Goal: Book appointment/travel/reservation

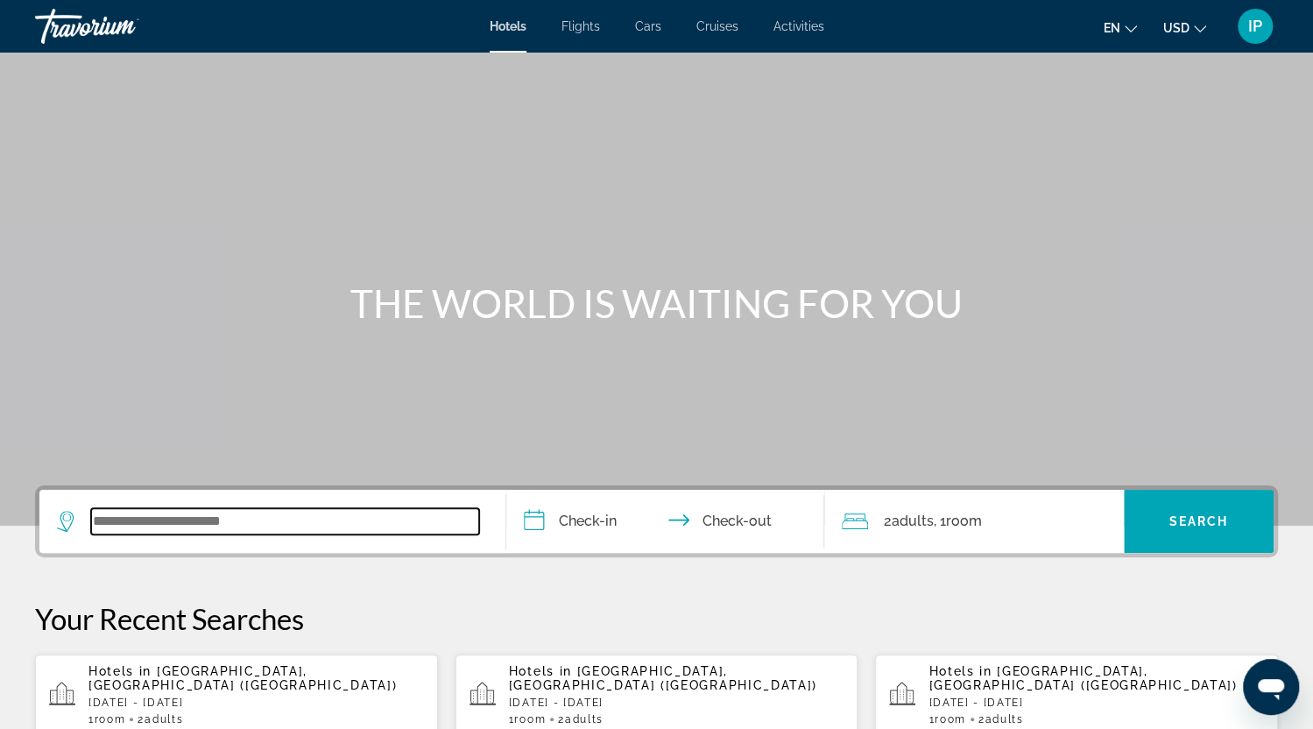
click at [216, 518] on input "Search widget" at bounding box center [285, 521] width 388 height 26
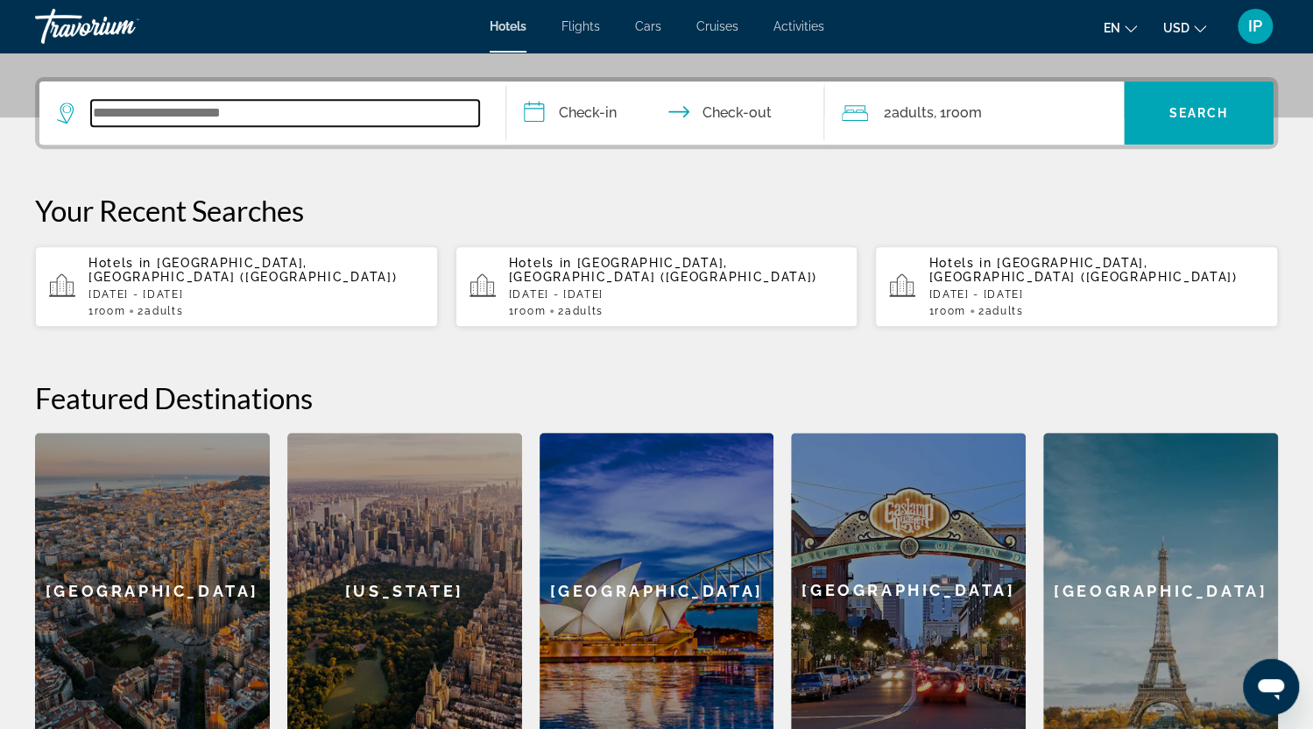
scroll to position [428, 0]
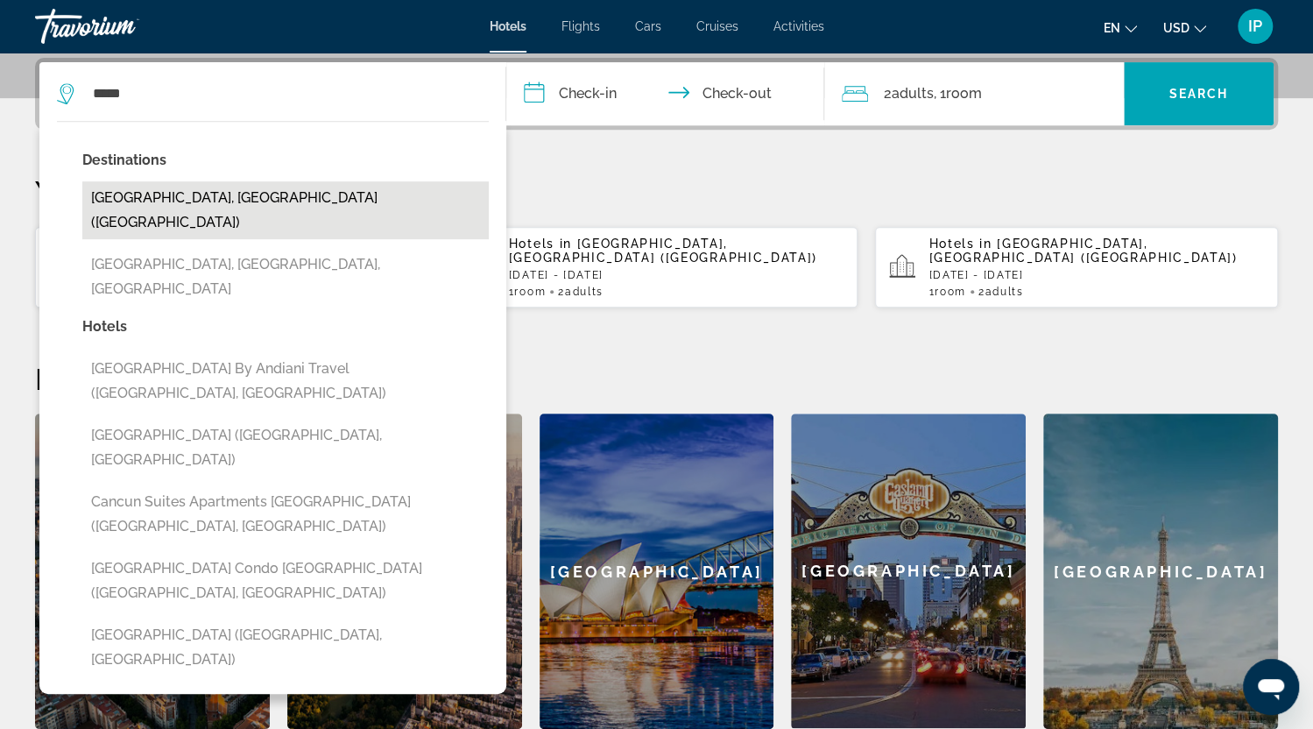
click at [147, 203] on button "Cancun, Mexico (CUN)" at bounding box center [285, 210] width 407 height 58
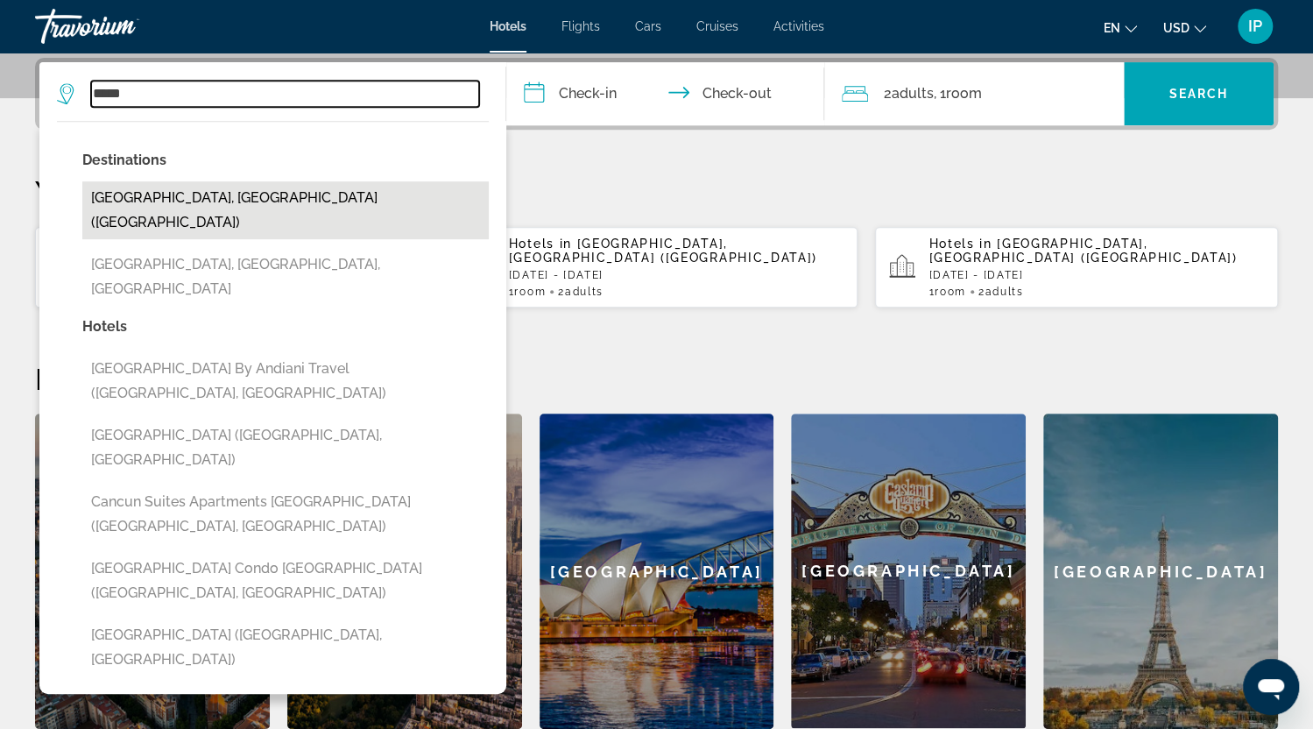
type input "**********"
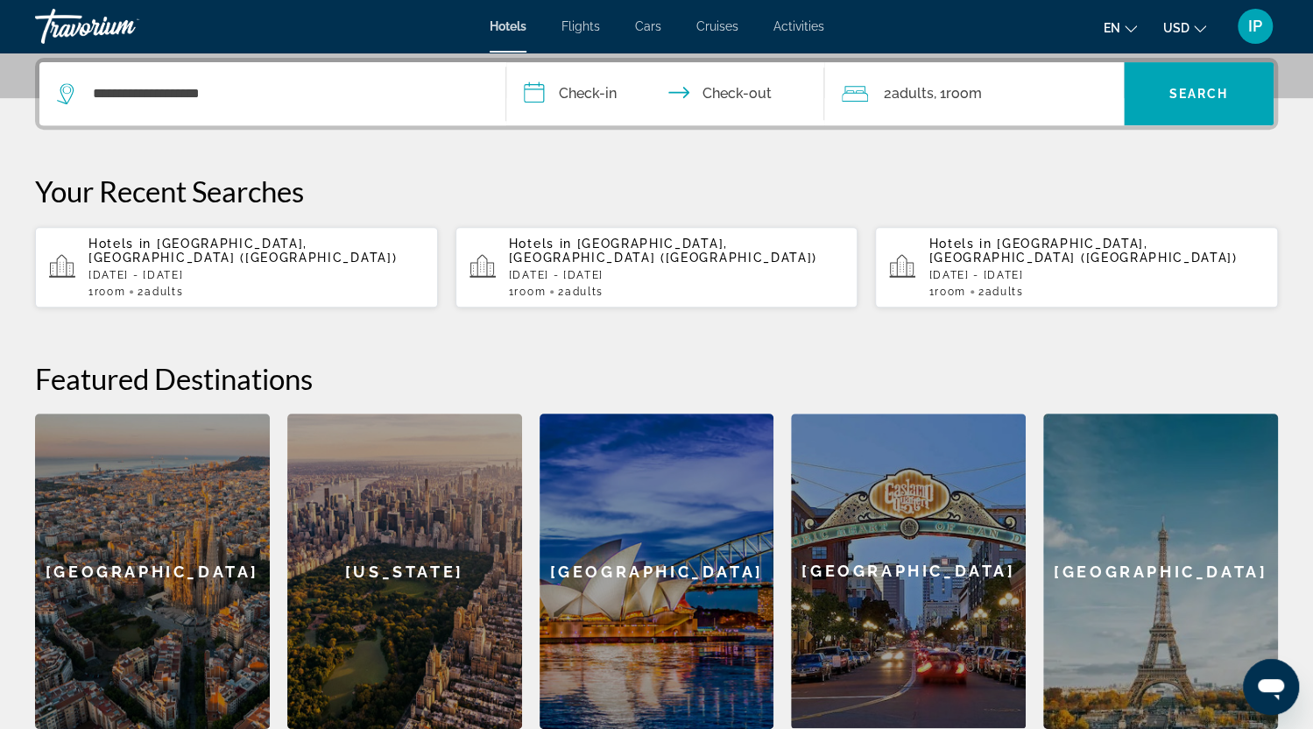
click at [605, 92] on input "**********" at bounding box center [668, 96] width 324 height 68
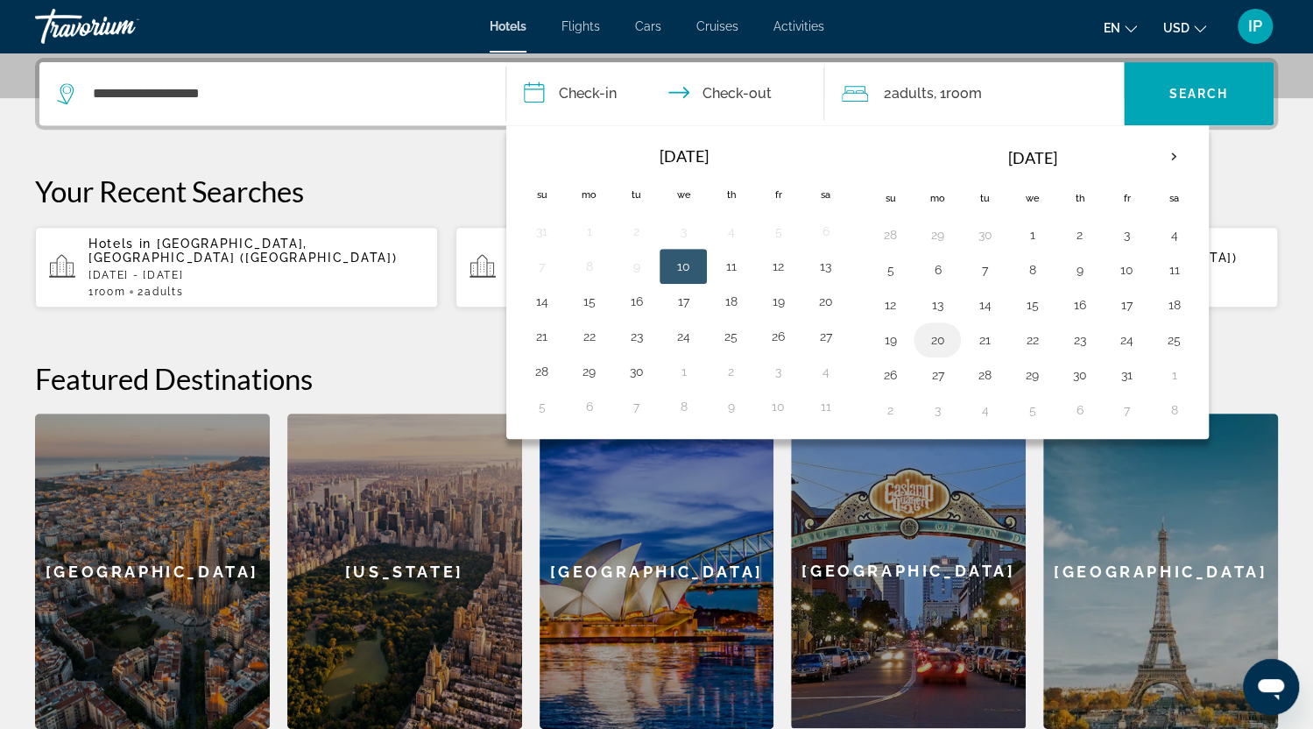
click at [938, 332] on button "20" at bounding box center [938, 340] width 28 height 25
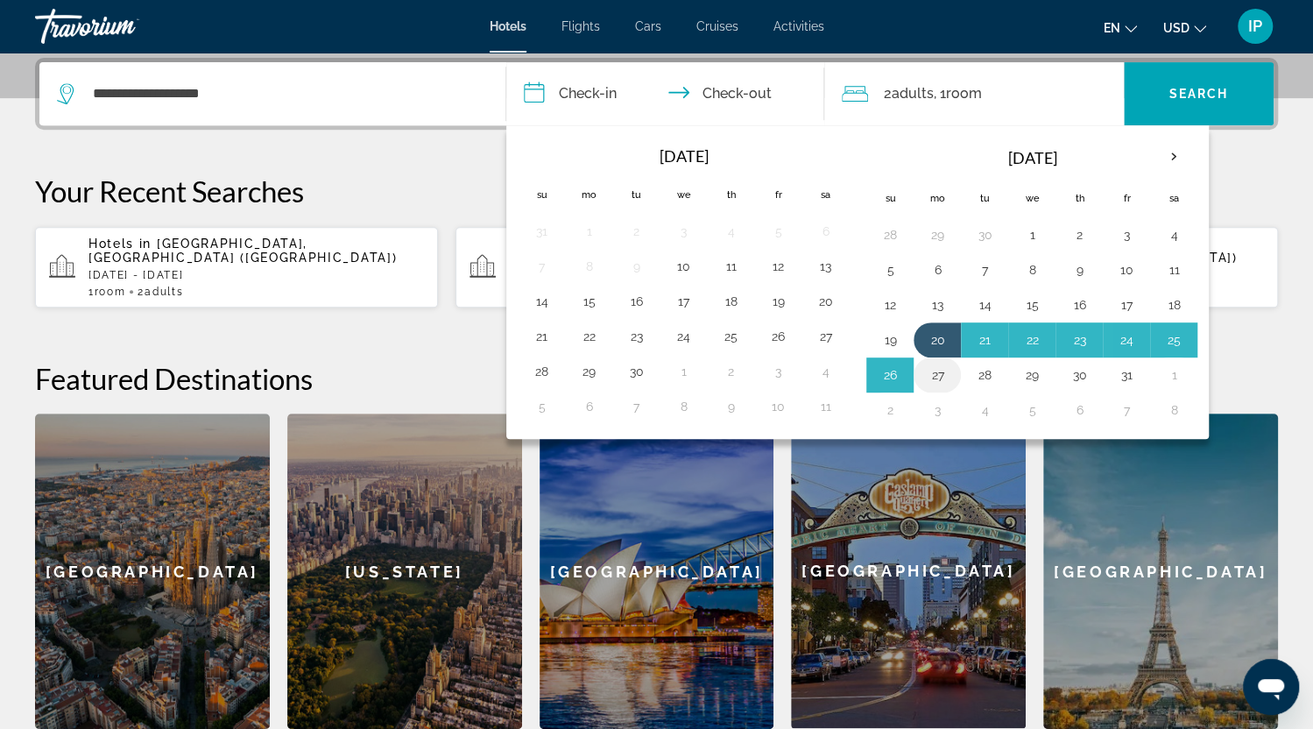
click at [935, 374] on button "27" at bounding box center [938, 375] width 28 height 25
type input "**********"
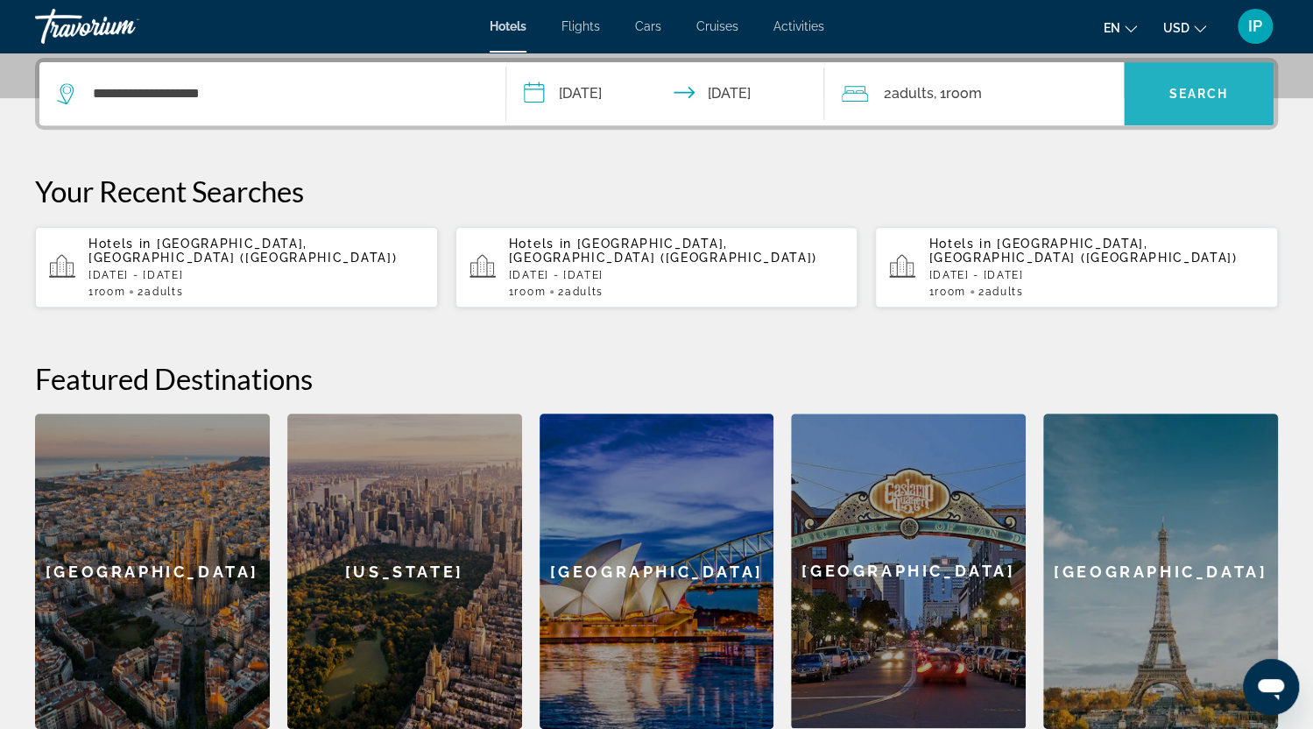
click at [1216, 109] on span "Search widget" at bounding box center [1199, 94] width 150 height 42
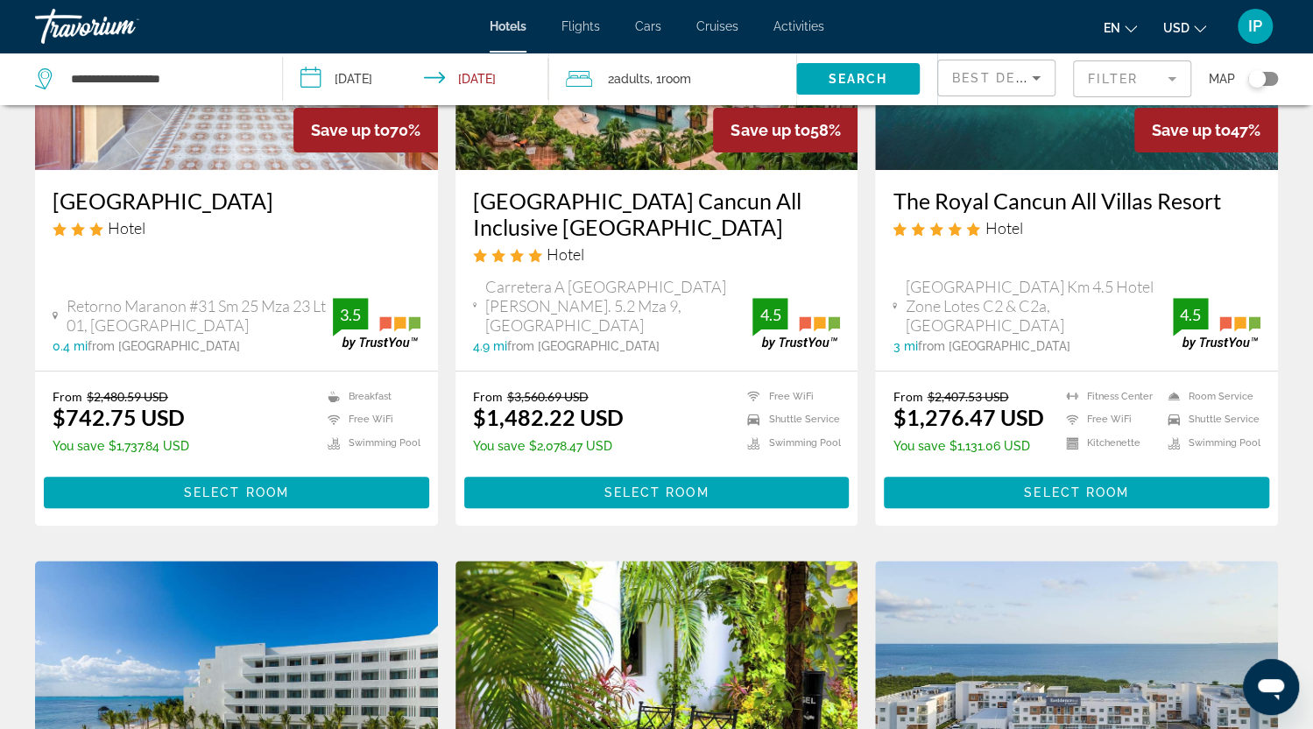
scroll to position [280, 0]
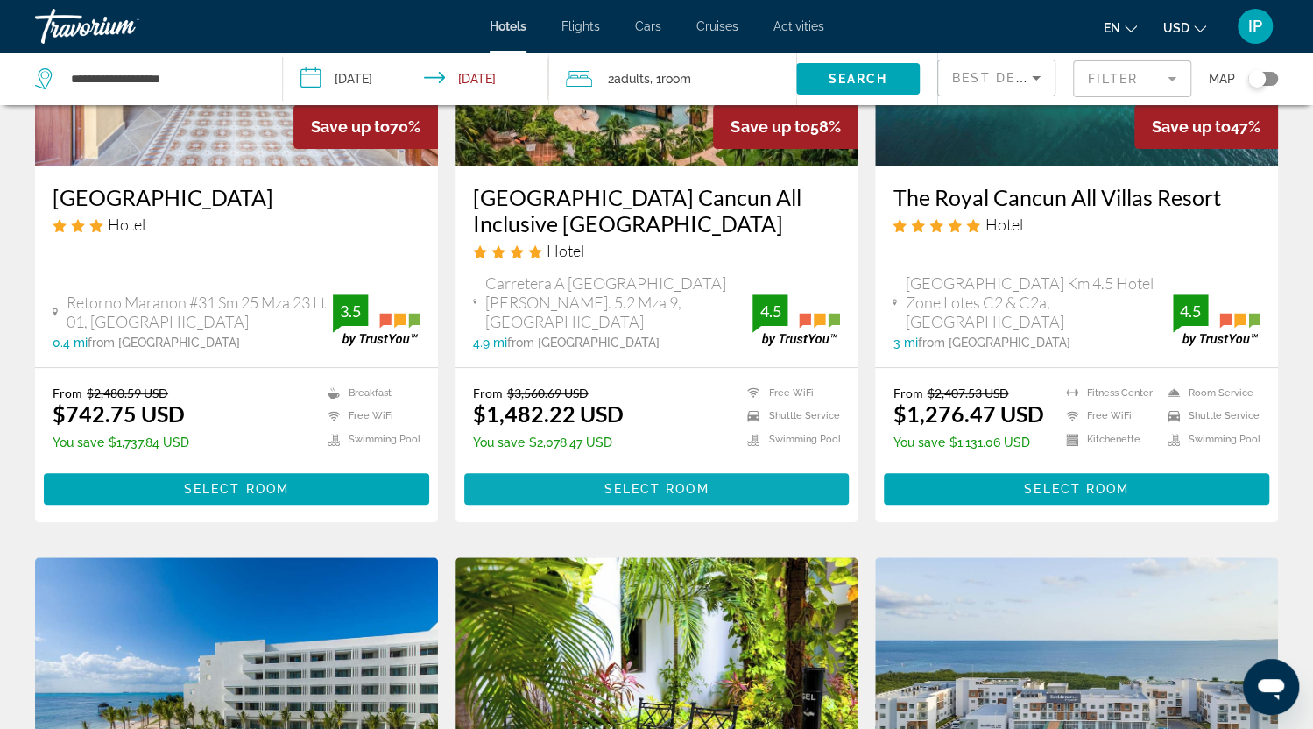
click at [642, 468] on span "Main content" at bounding box center [657, 489] width 386 height 42
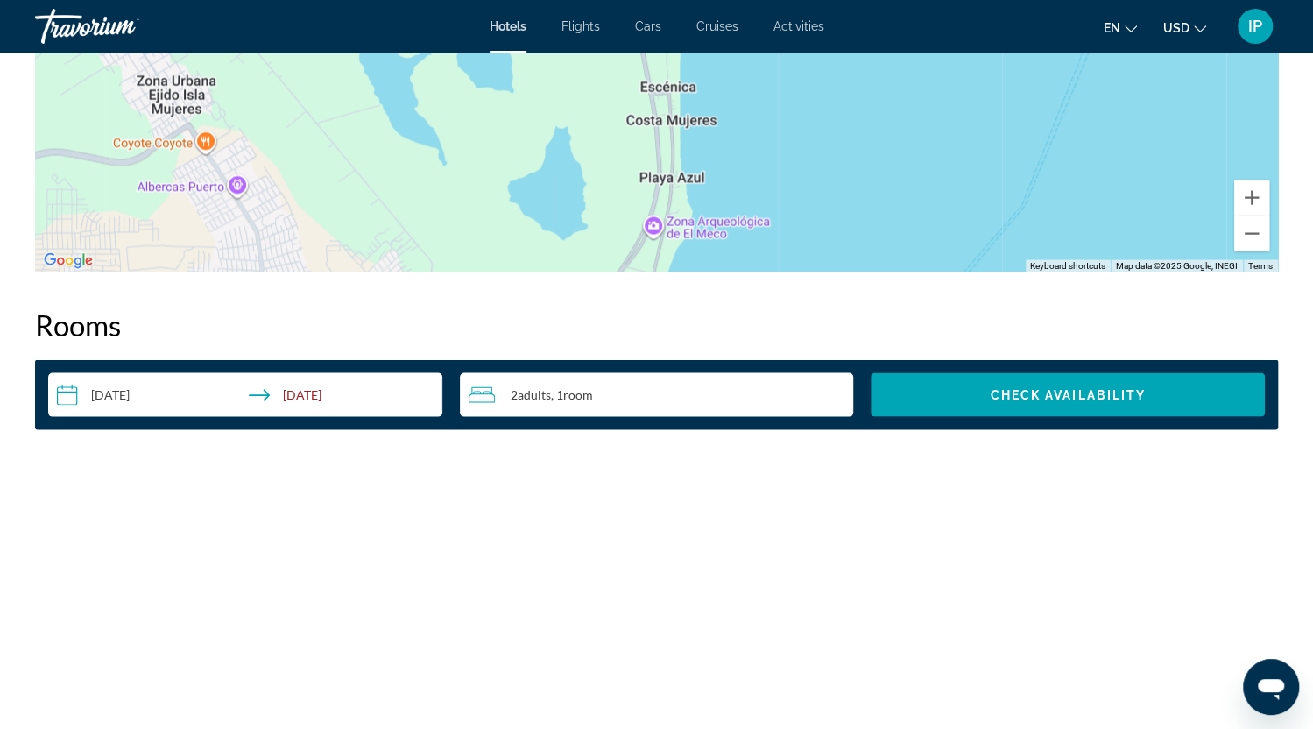
scroll to position [2132, 0]
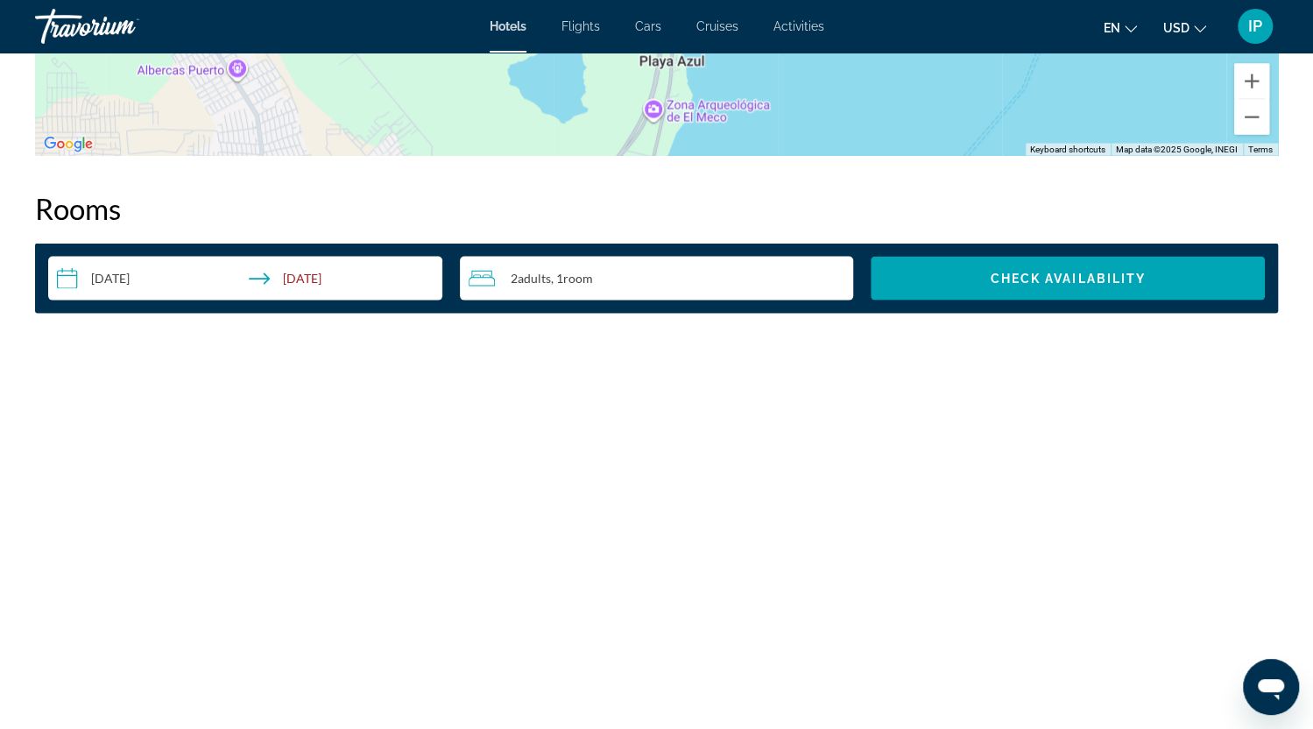
click at [1104, 407] on img "Main content" at bounding box center [1076, 458] width 403 height 219
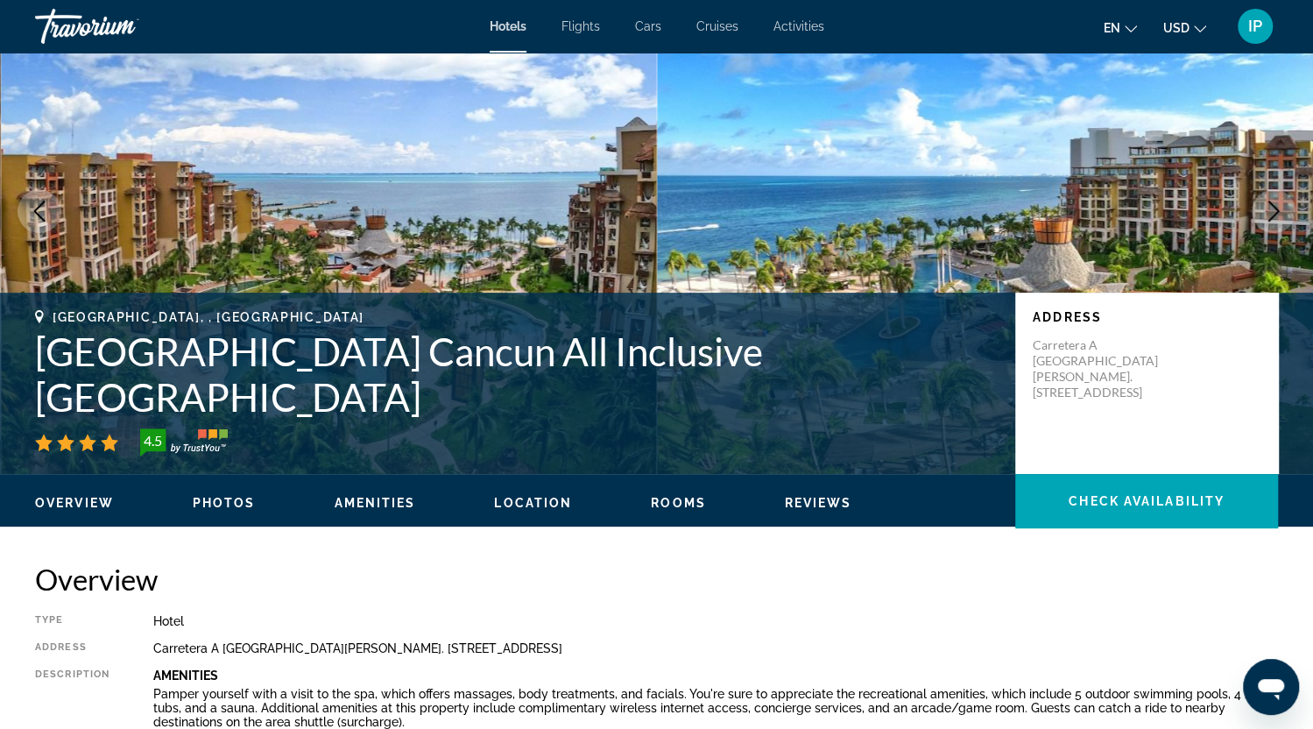
scroll to position [0, 0]
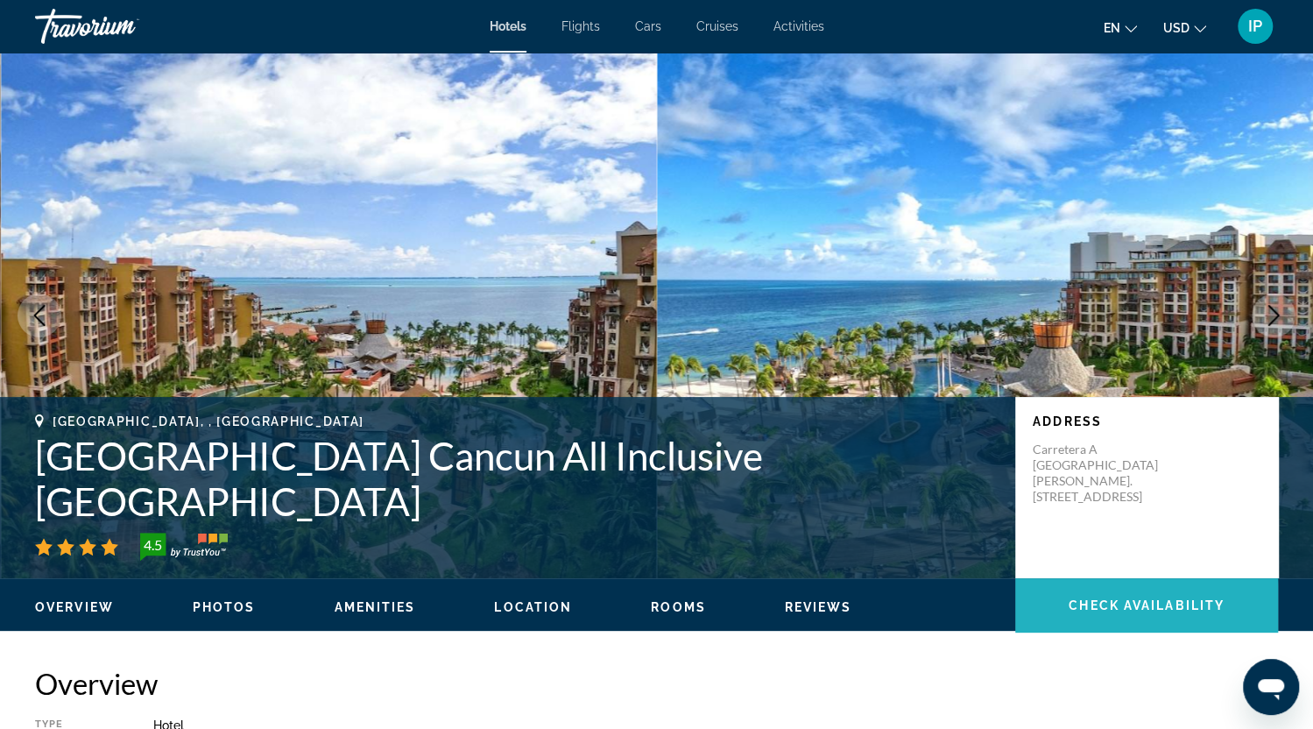
click at [1081, 612] on span "Check Availability" at bounding box center [1147, 605] width 156 height 14
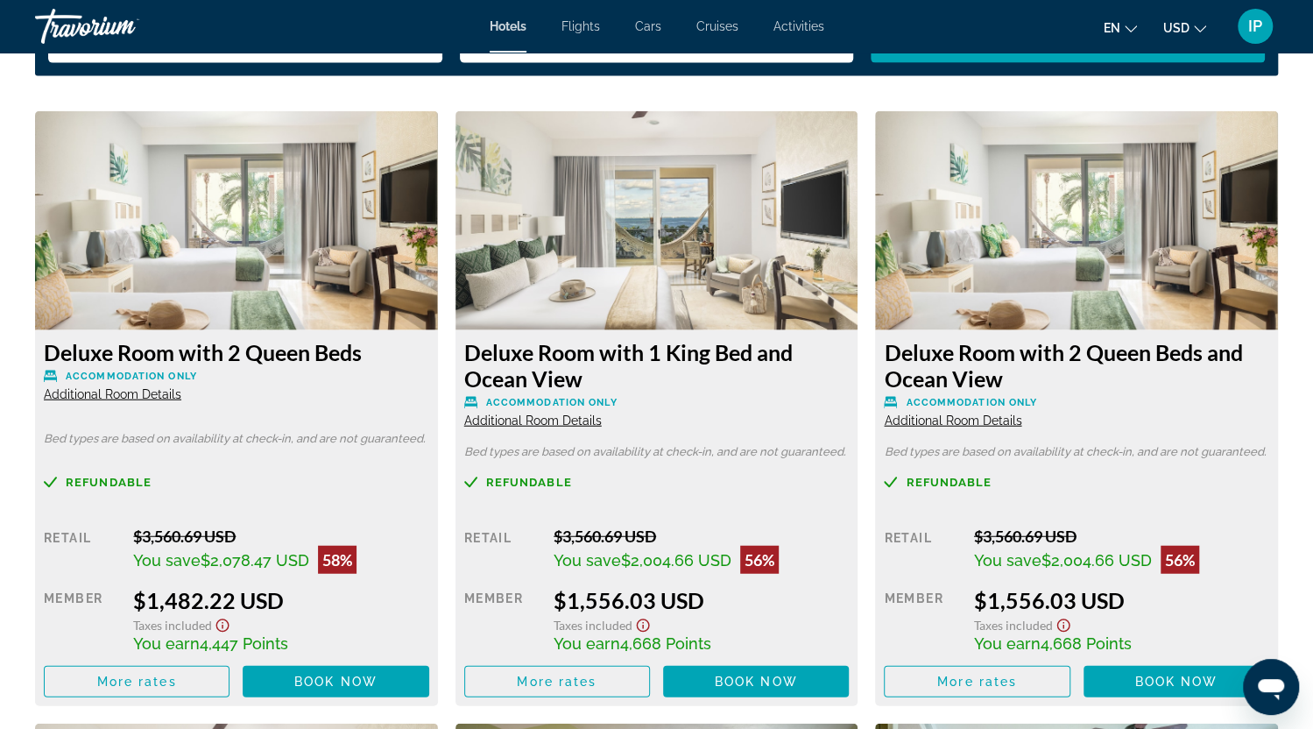
scroll to position [2410, 0]
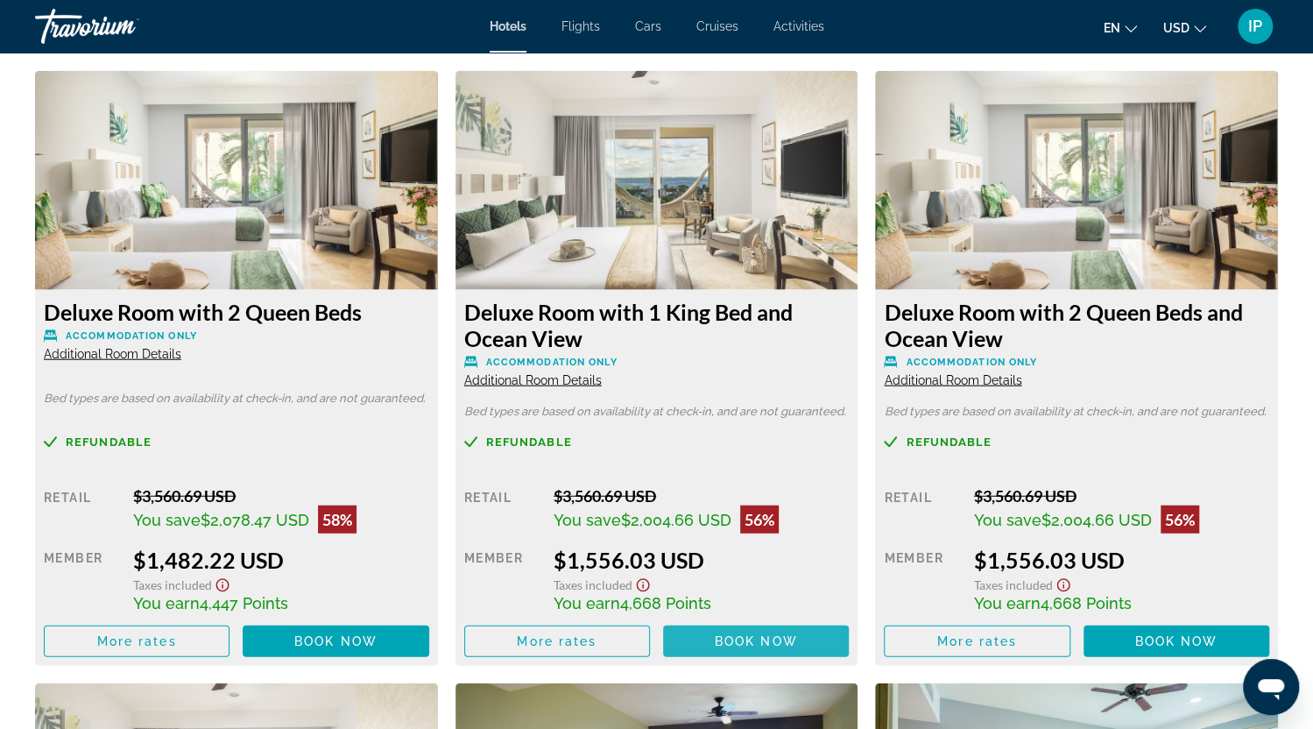
click at [749, 643] on span "Book now" at bounding box center [756, 641] width 83 height 14
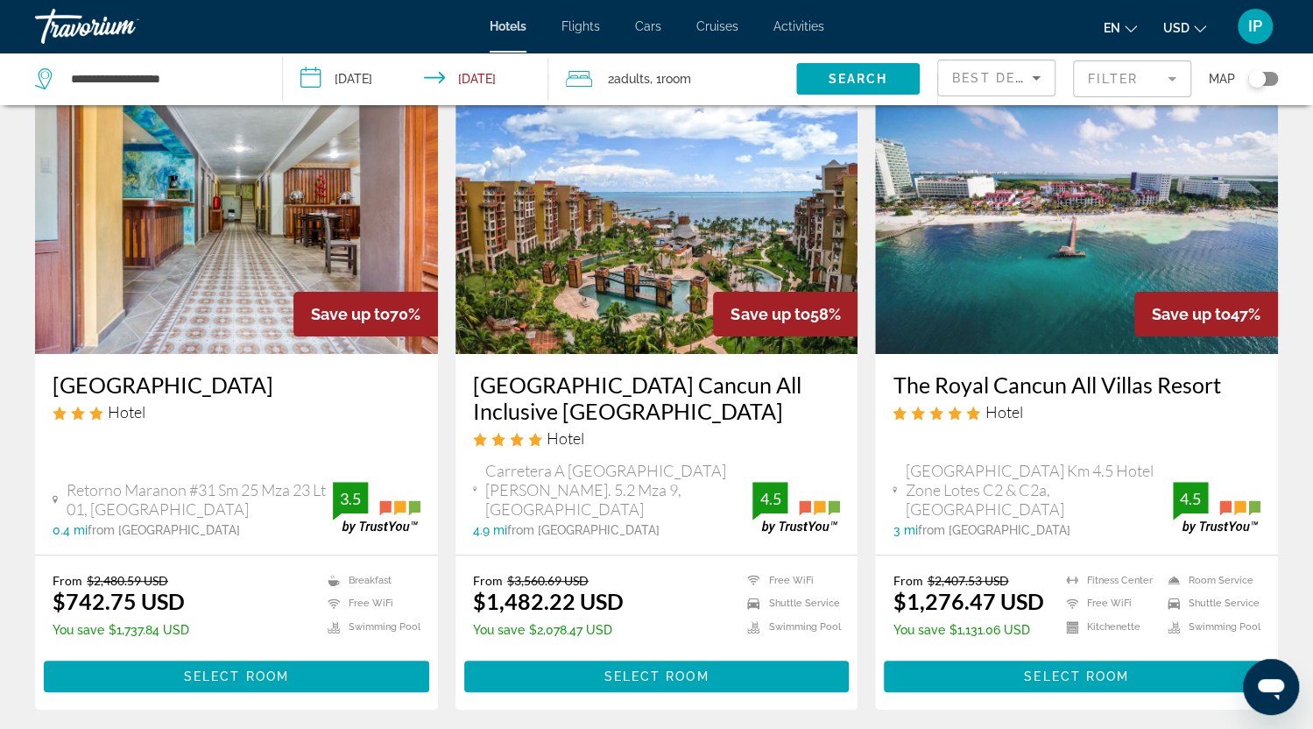
scroll to position [152, 0]
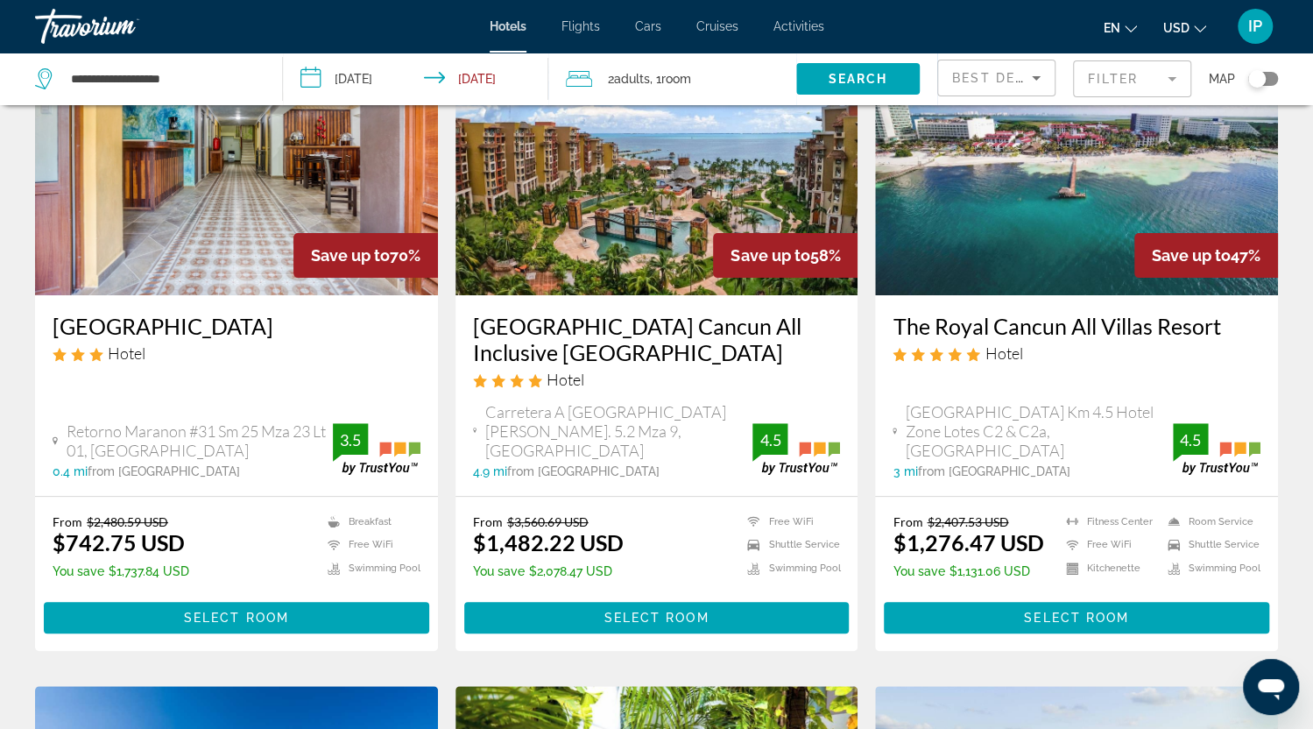
click at [953, 234] on img "Main content" at bounding box center [1076, 155] width 403 height 280
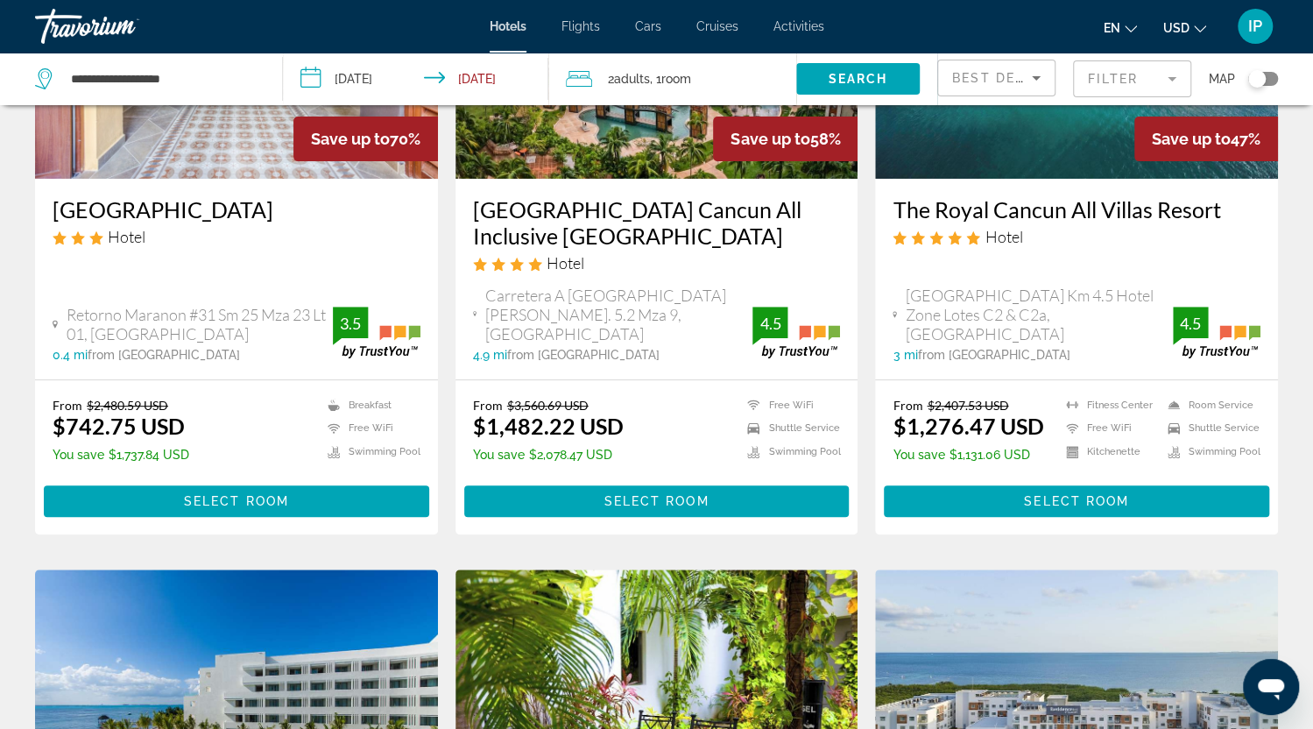
click at [1313, 461] on html "**********" at bounding box center [656, 96] width 1313 height 729
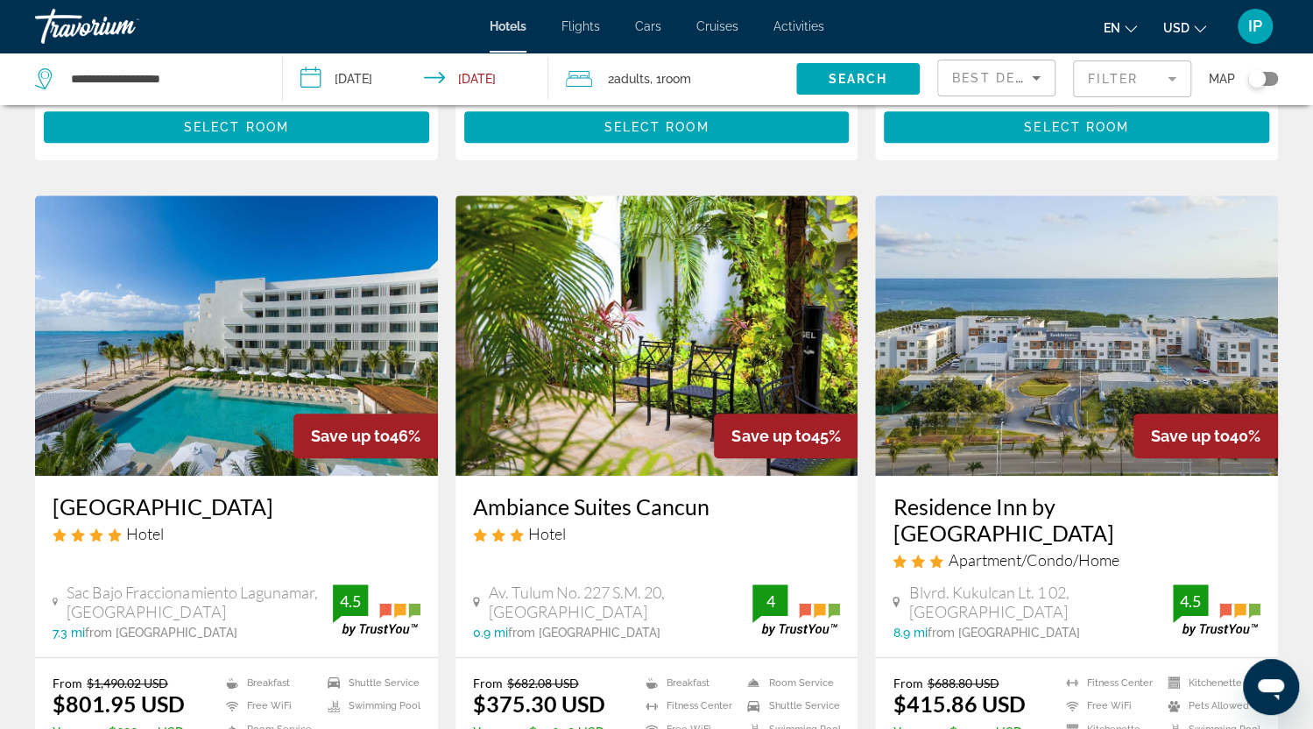
scroll to position [724, 0]
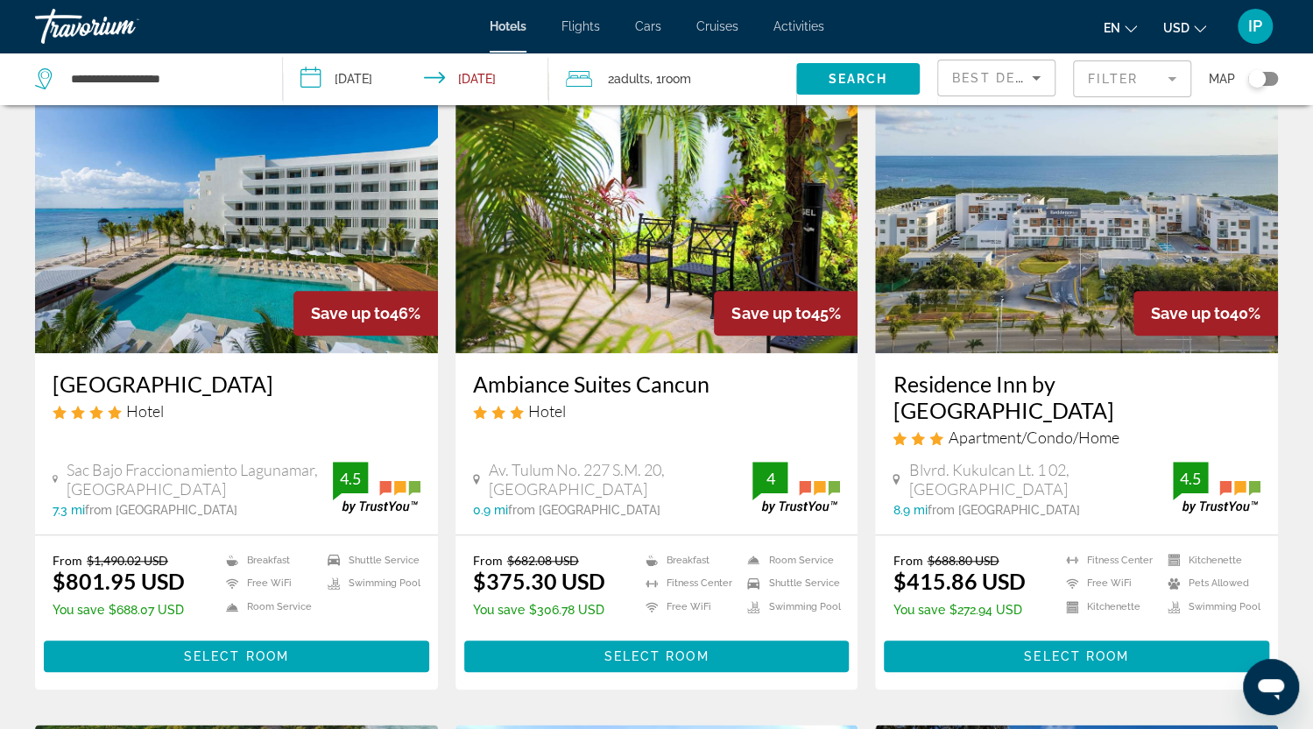
scroll to position [800, 0]
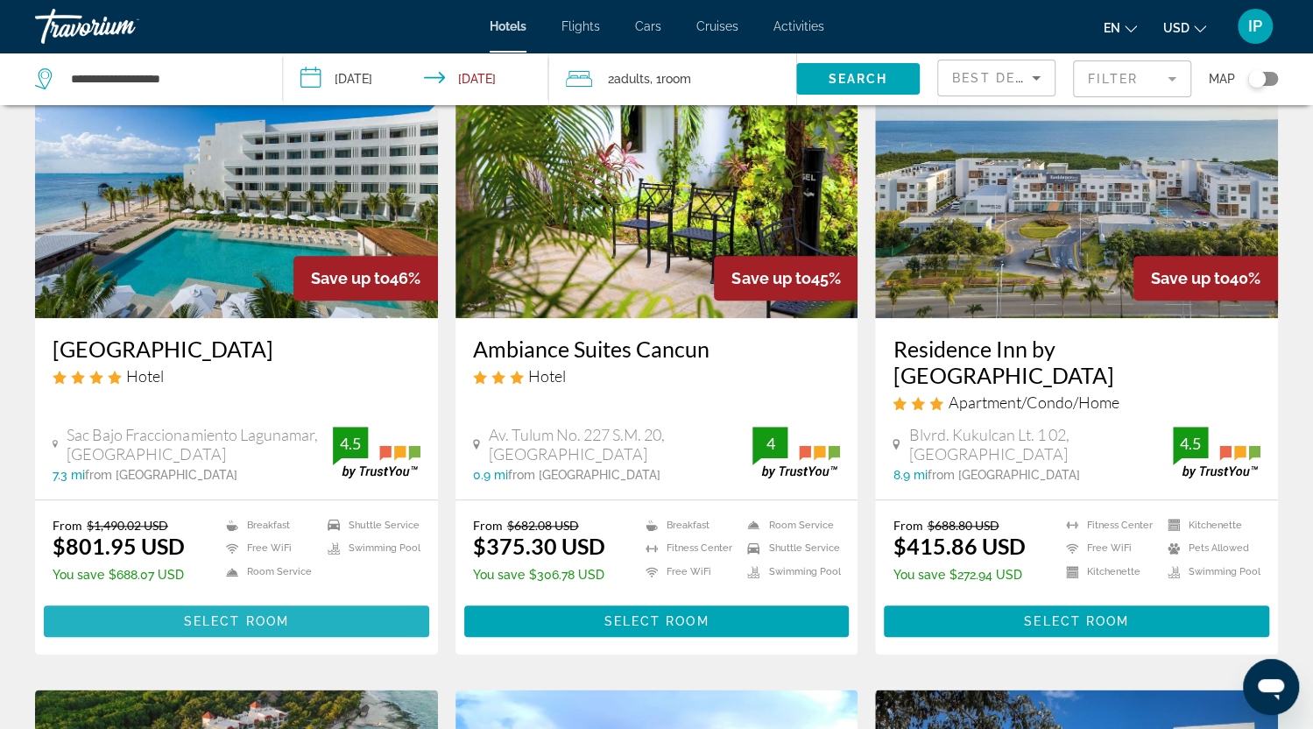
click at [195, 614] on span "Select Room" at bounding box center [236, 621] width 105 height 14
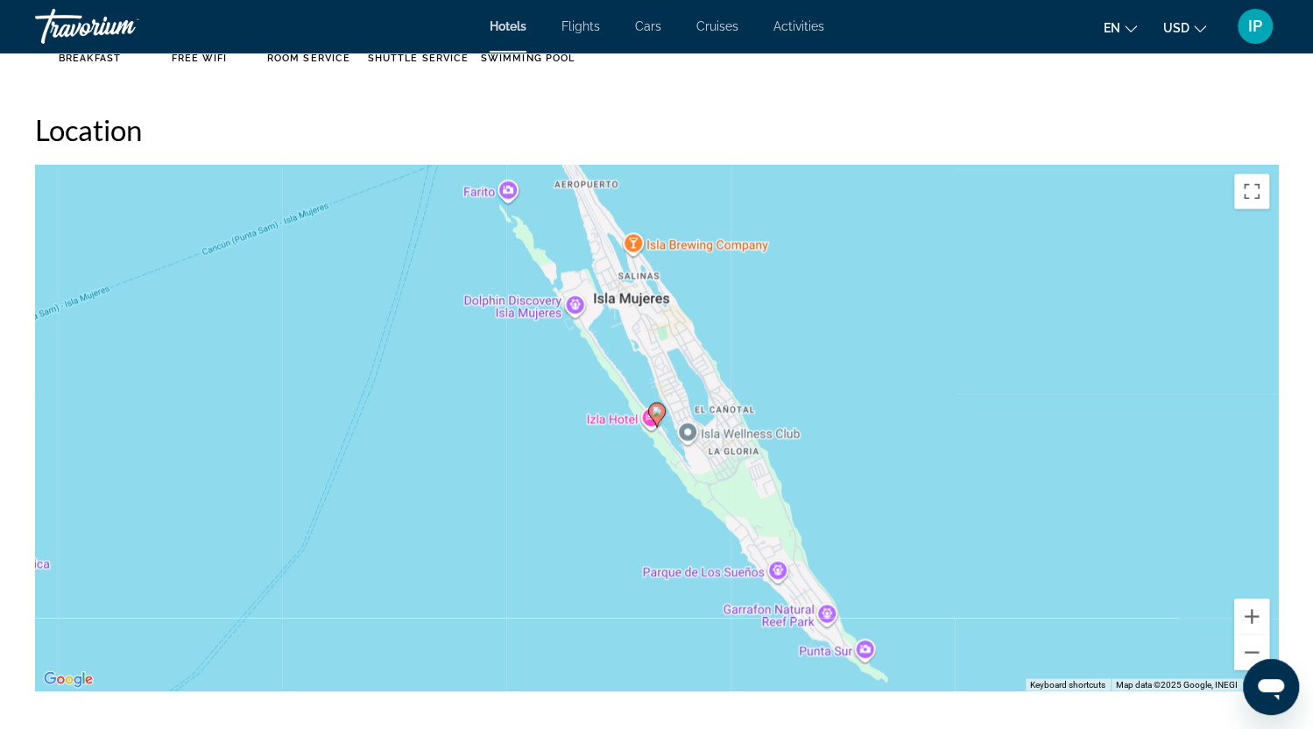
scroll to position [1647, 0]
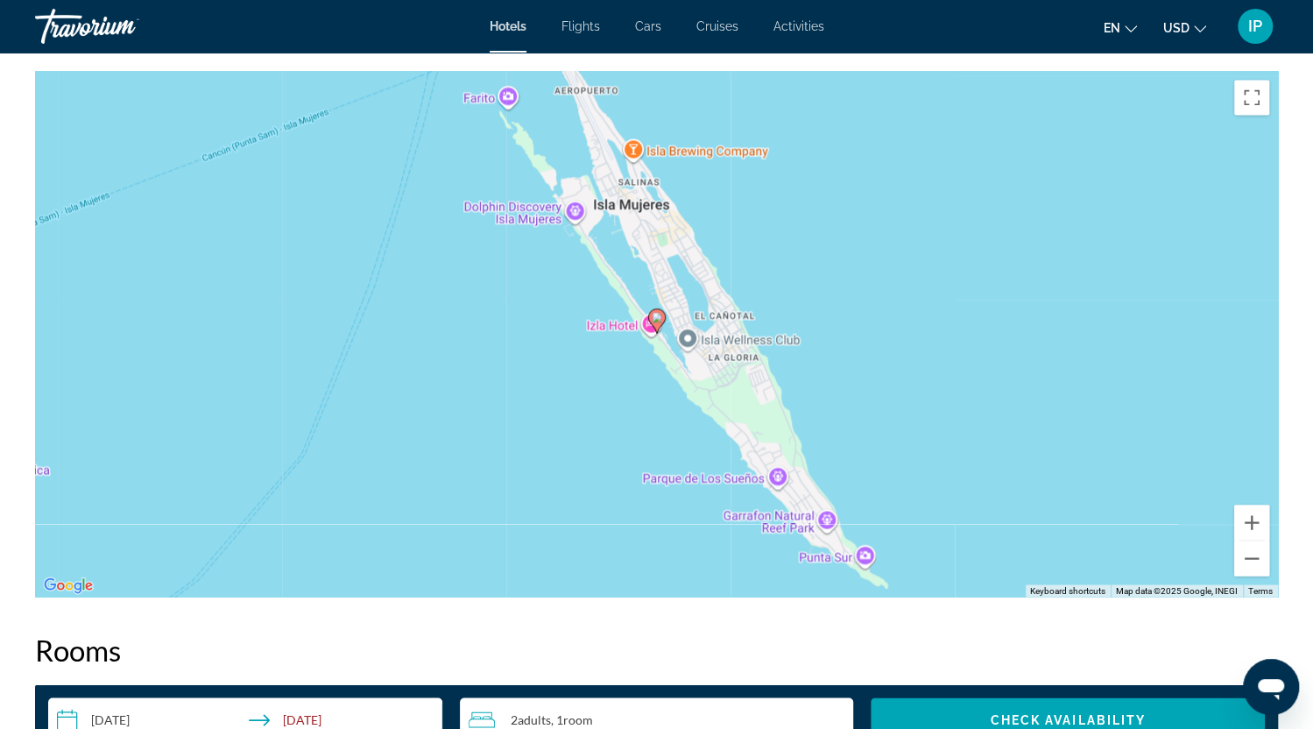
click at [658, 316] on image "Main content" at bounding box center [657, 317] width 11 height 11
click at [1249, 553] on button "Zoom out" at bounding box center [1252, 558] width 35 height 35
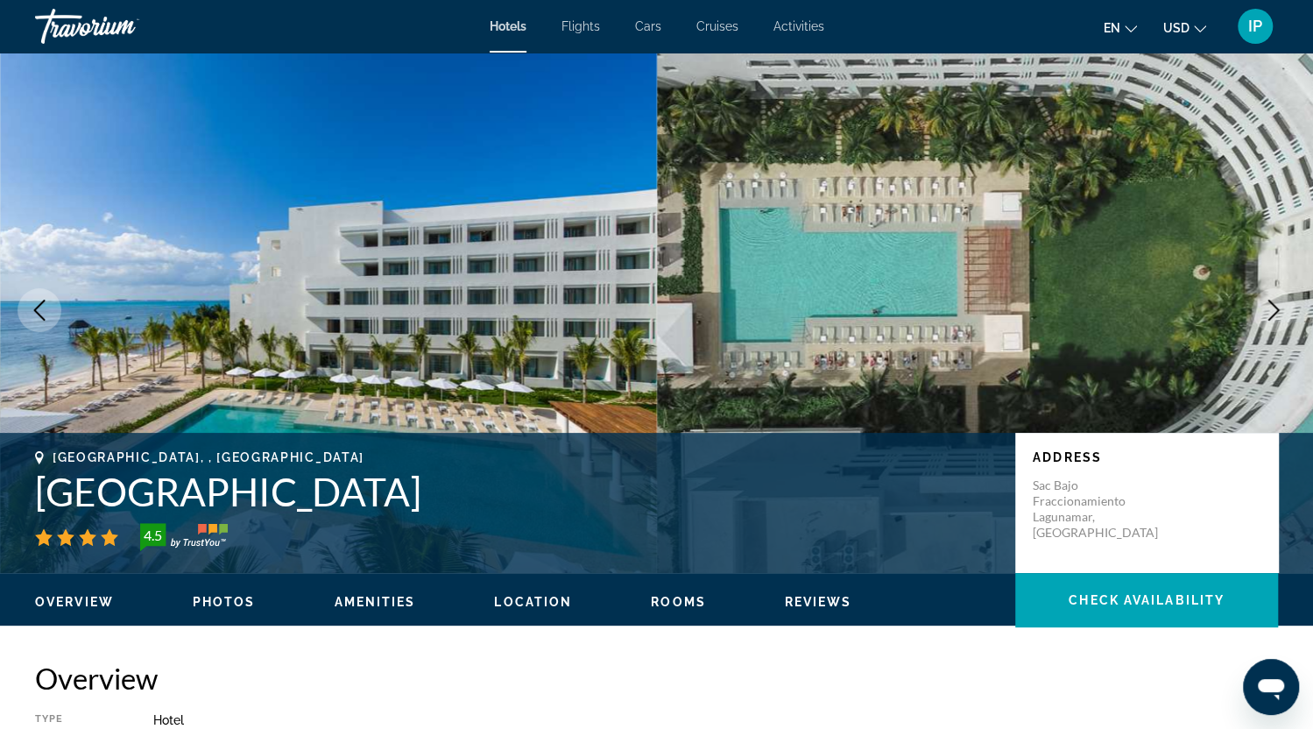
scroll to position [0, 0]
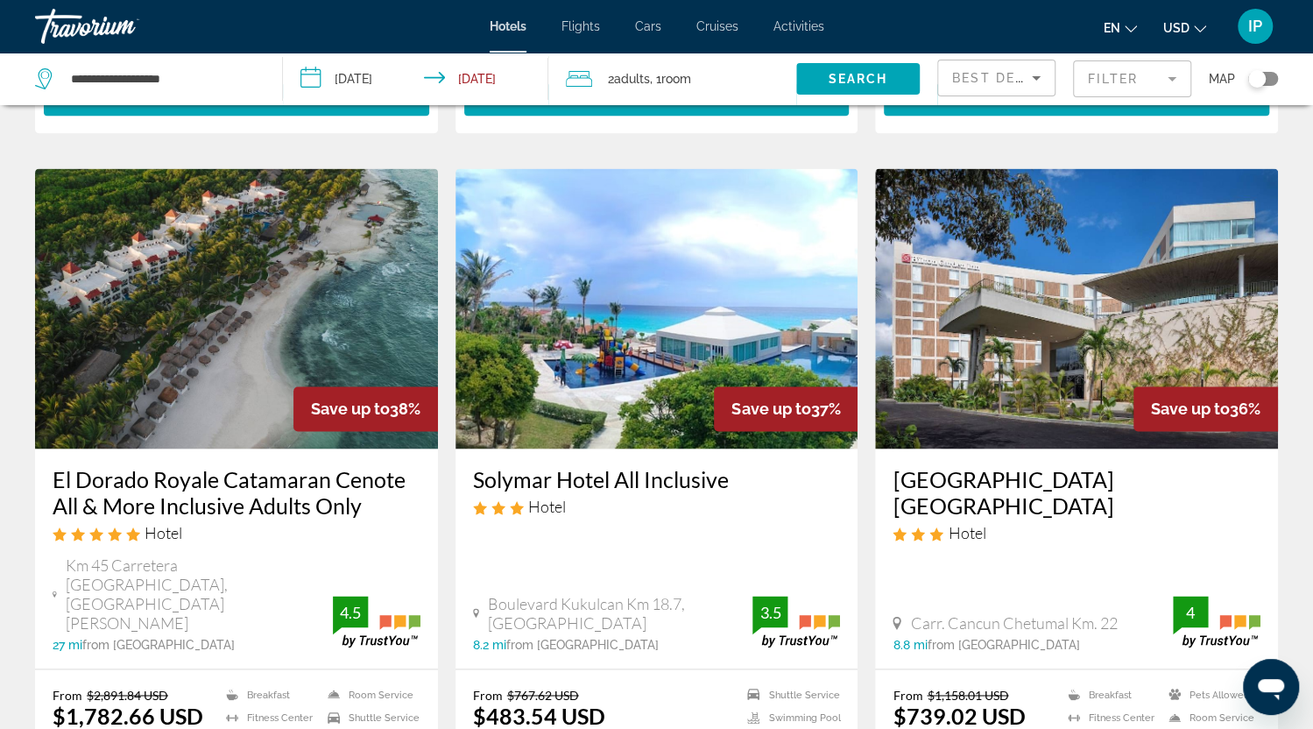
scroll to position [1332, 0]
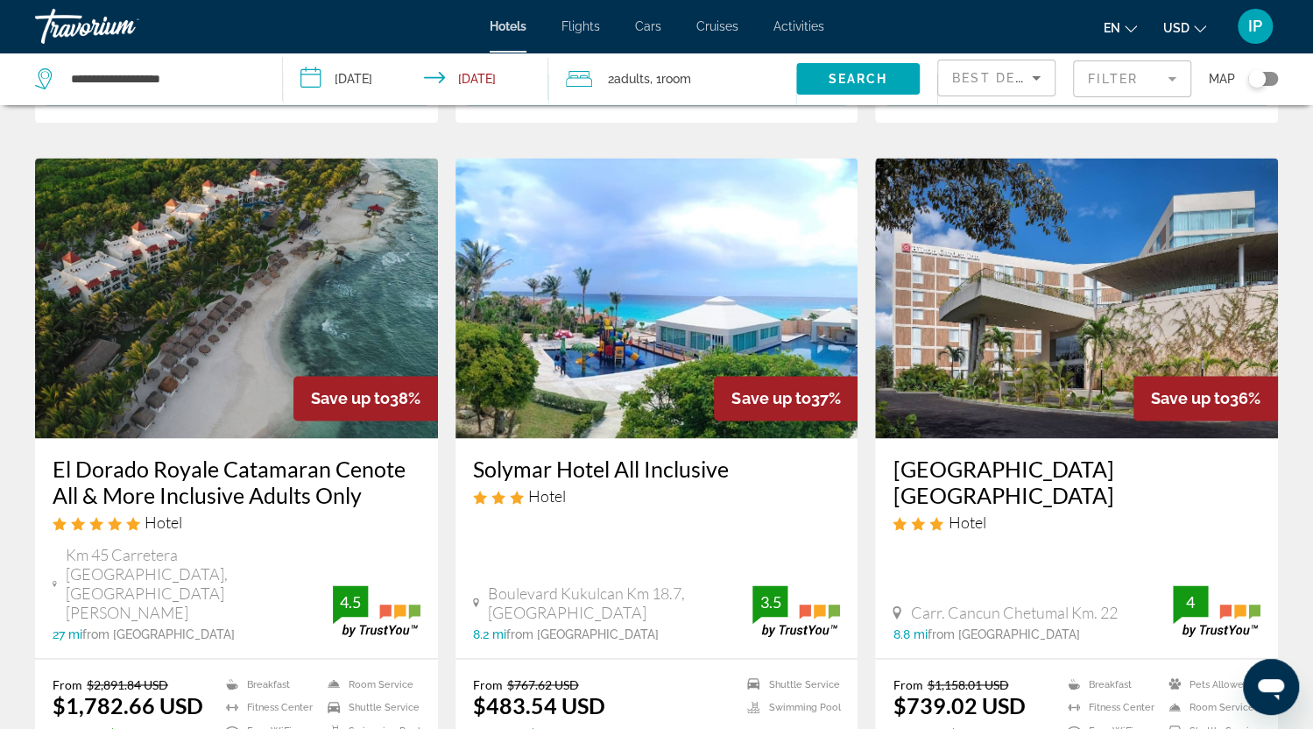
click at [627, 309] on img "Main content" at bounding box center [657, 298] width 403 height 280
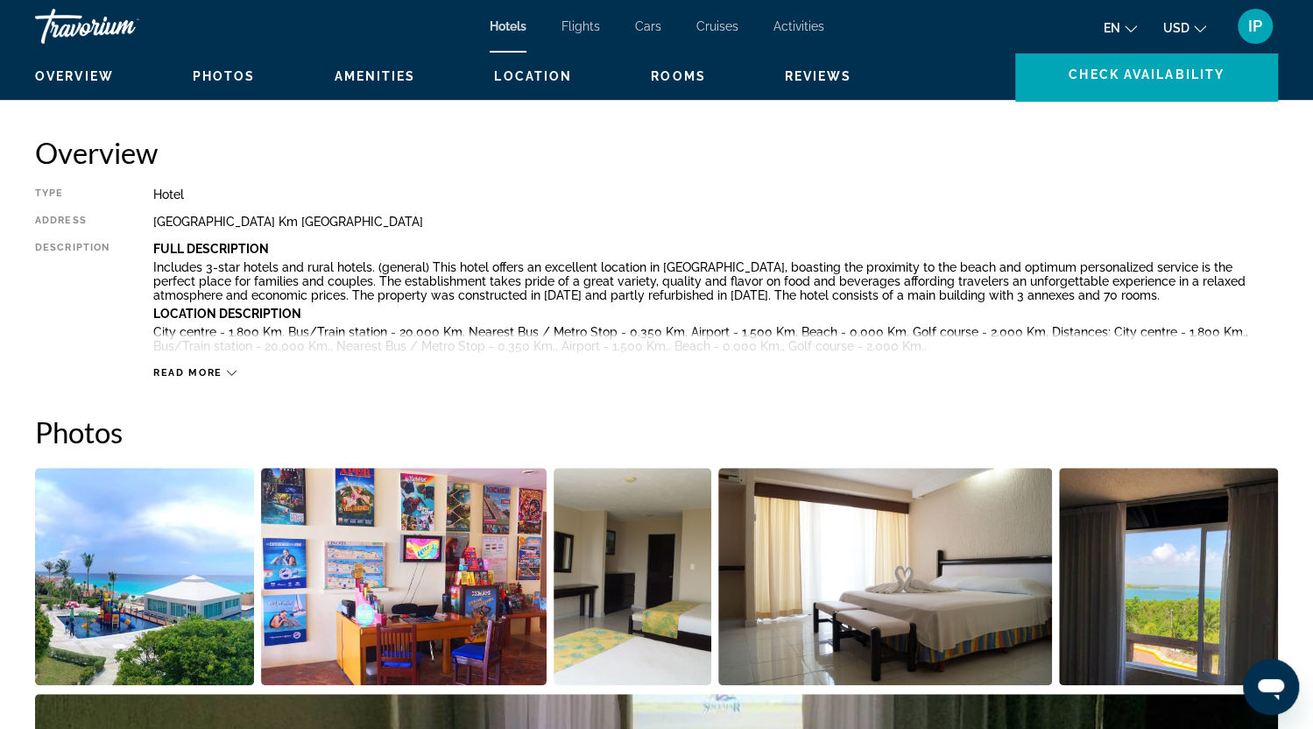
scroll to position [467, 0]
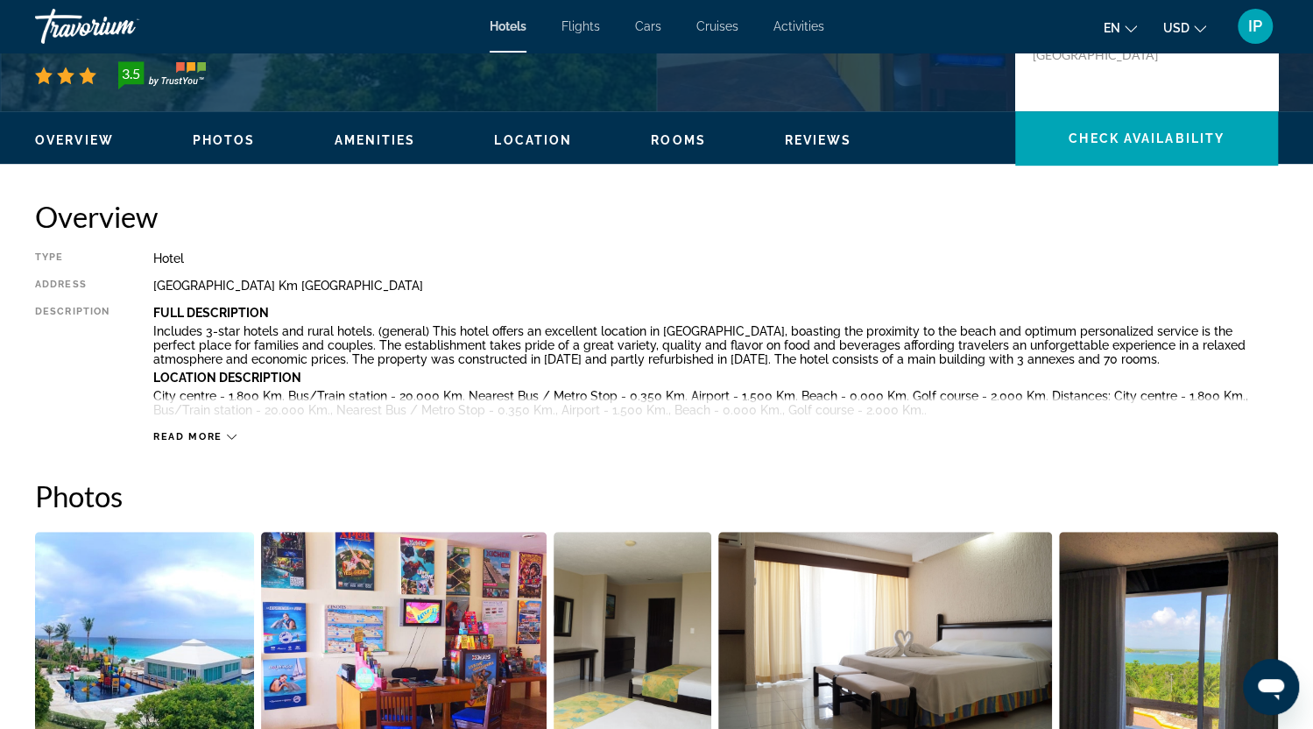
click at [683, 139] on span "Rooms" at bounding box center [678, 140] width 55 height 14
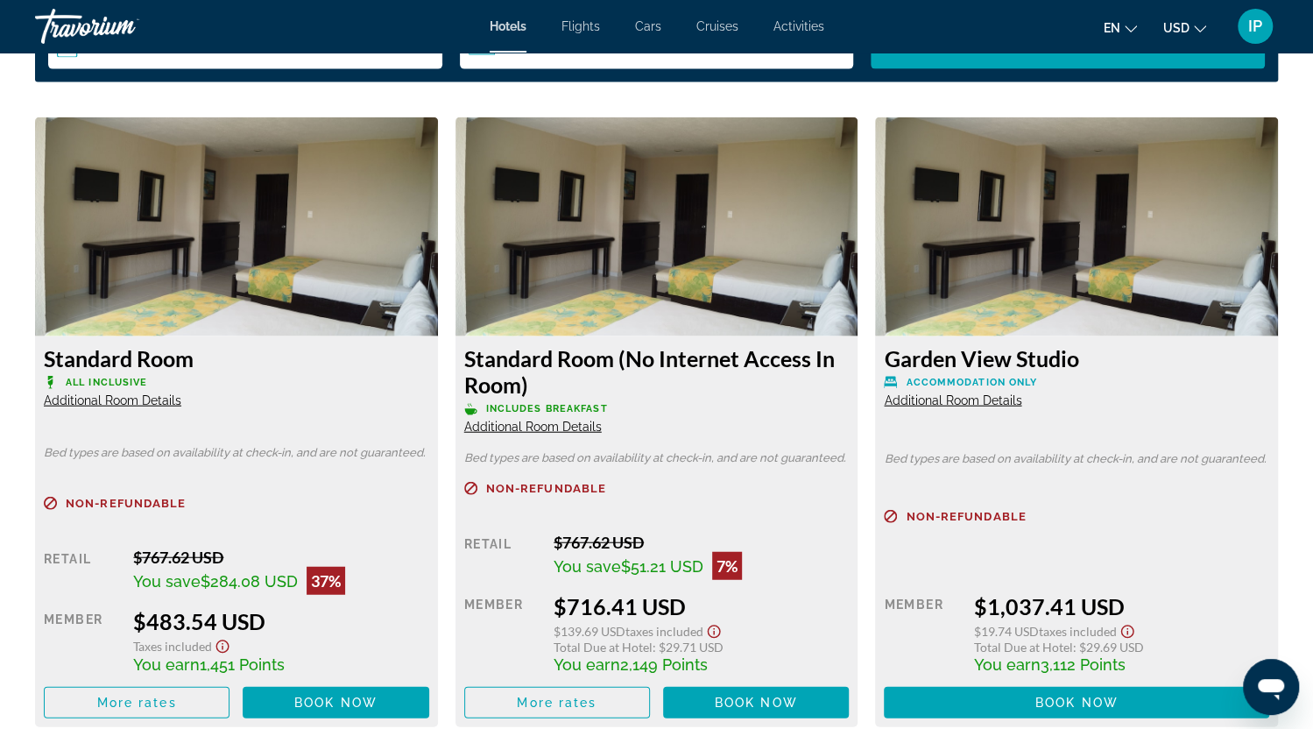
scroll to position [2376, 0]
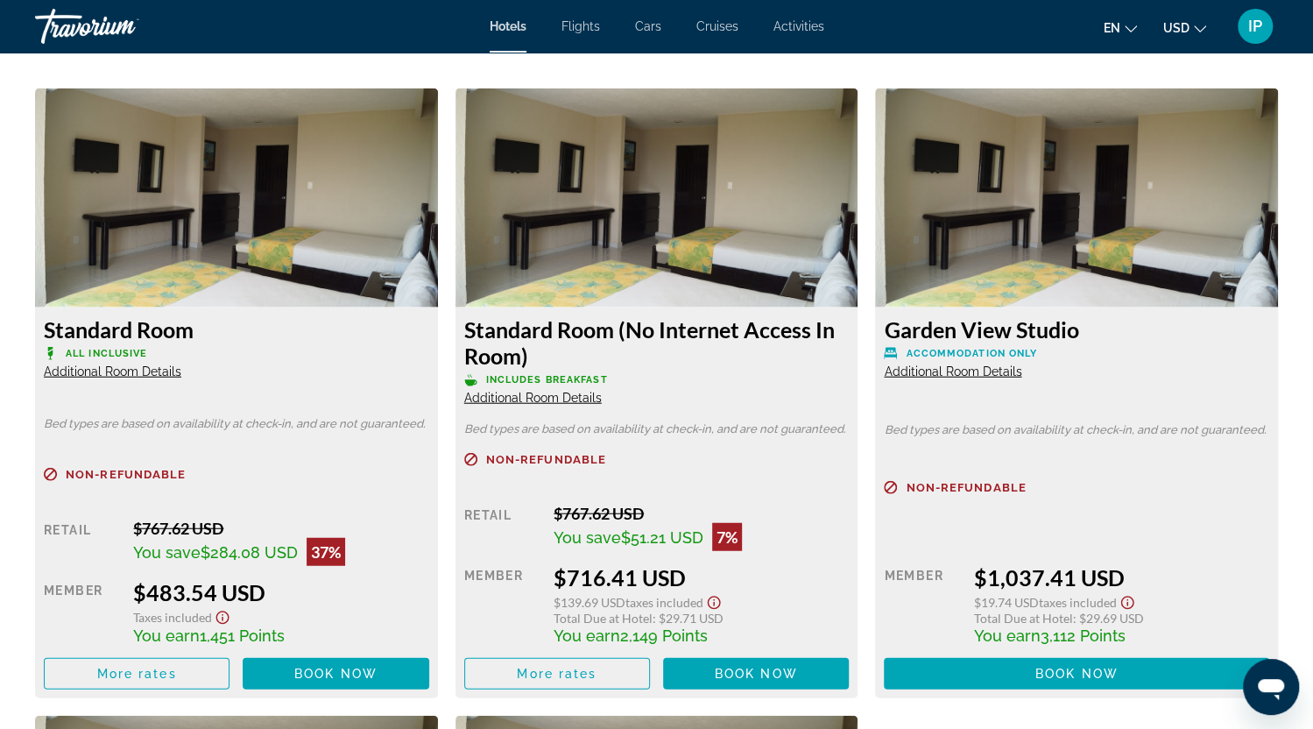
click at [147, 371] on span "Additional Room Details" at bounding box center [113, 372] width 138 height 14
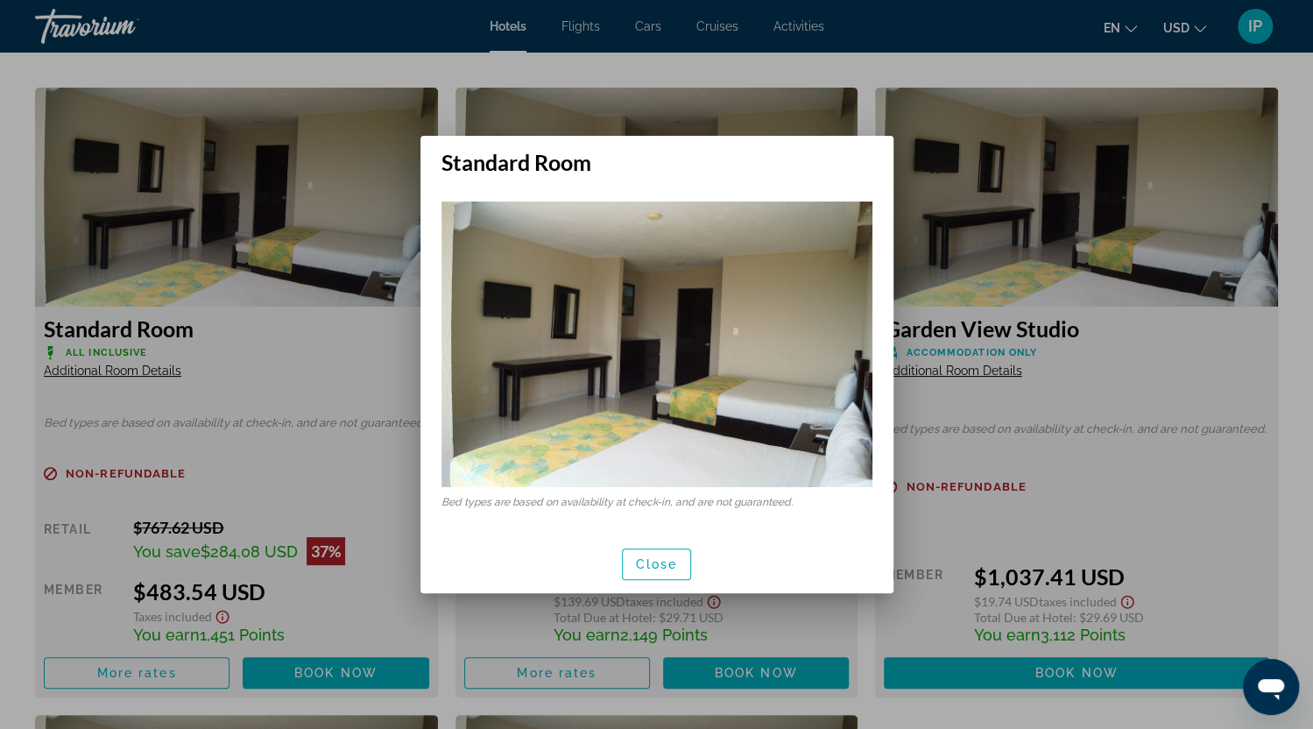
scroll to position [0, 0]
click at [664, 563] on span "Close" at bounding box center [657, 564] width 42 height 14
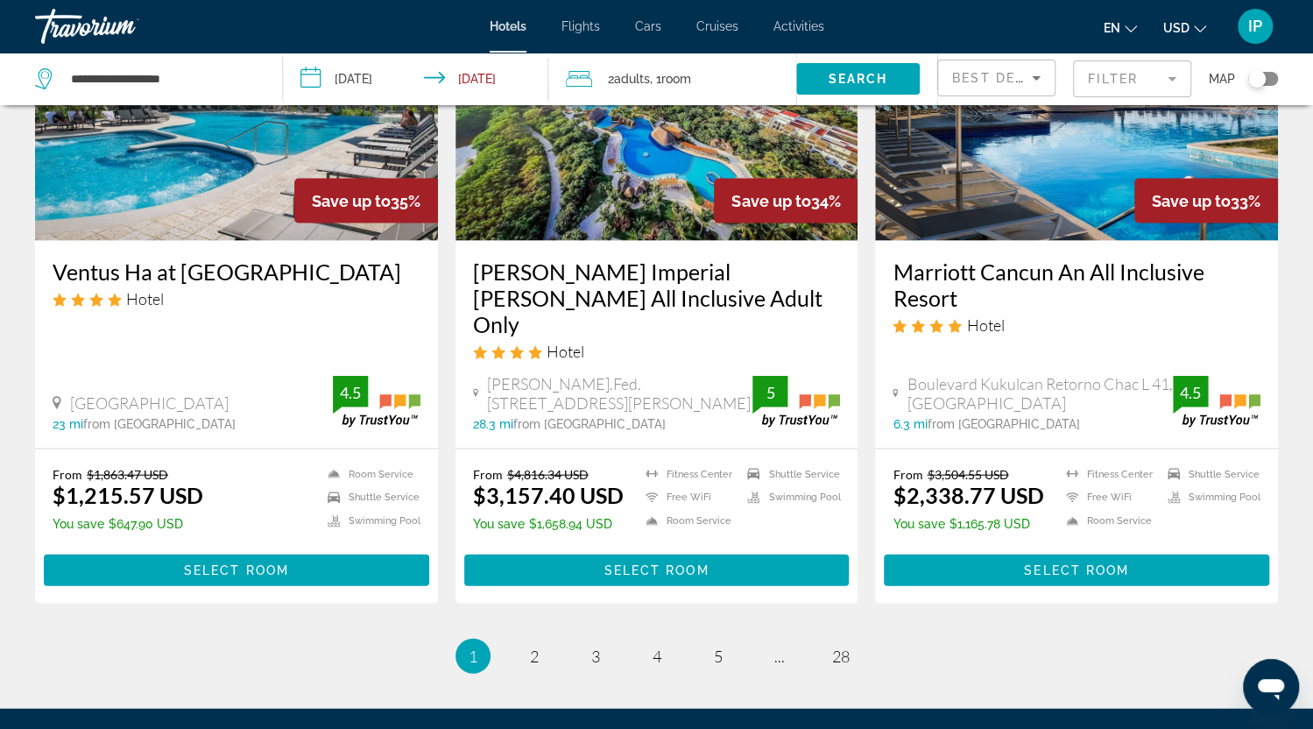
scroll to position [2327, 0]
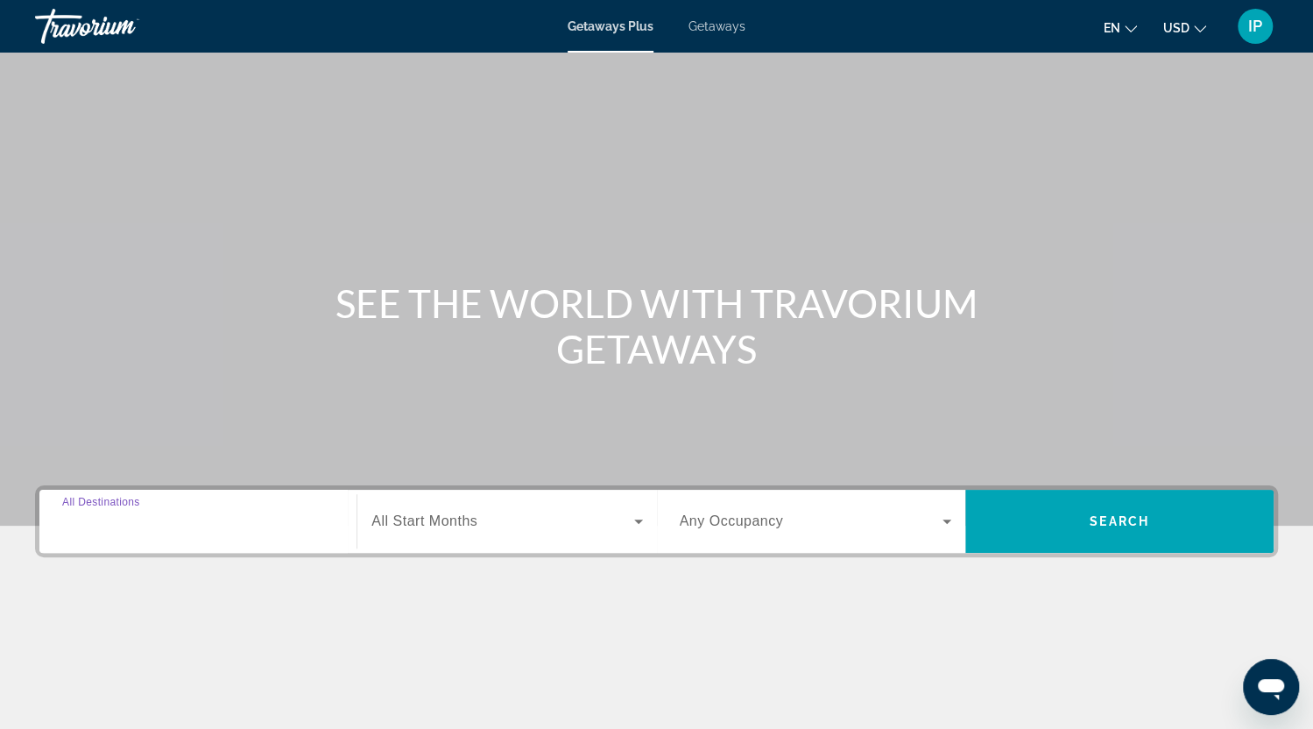
click at [175, 513] on input "Destination All Destinations" at bounding box center [198, 522] width 272 height 21
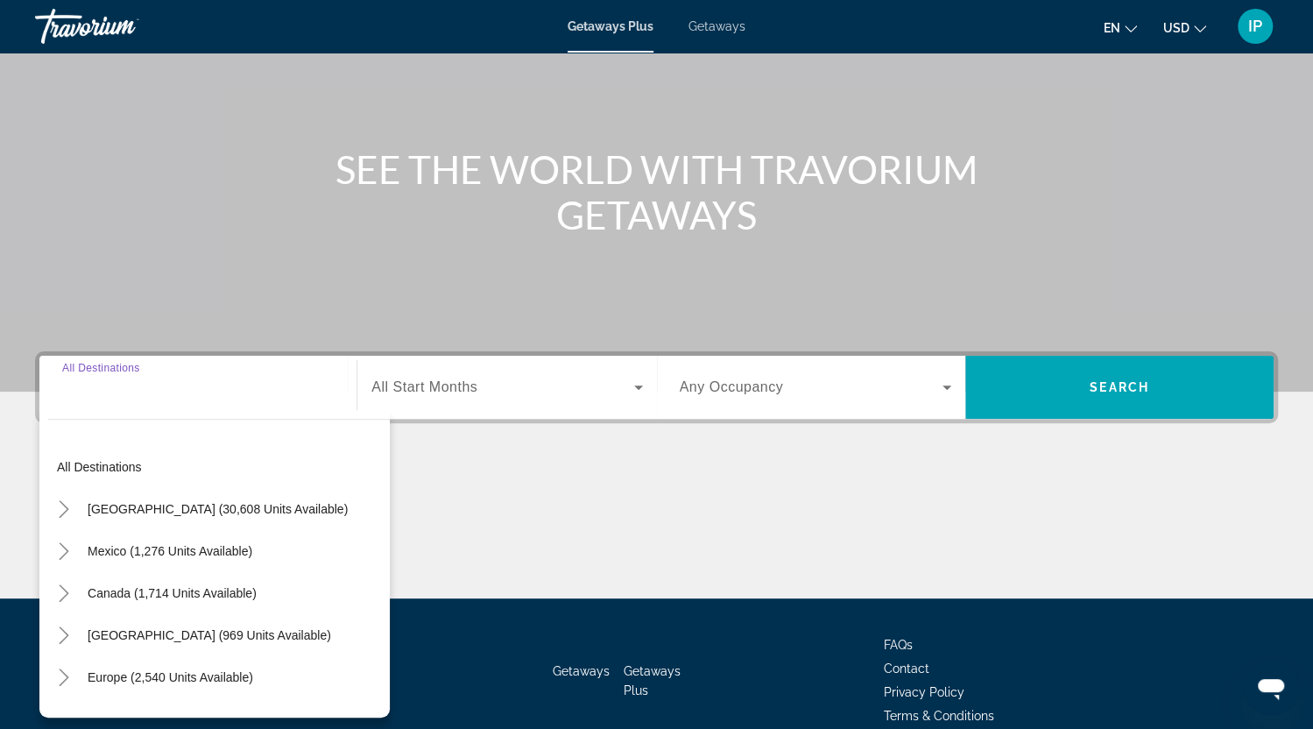
scroll to position [217, 0]
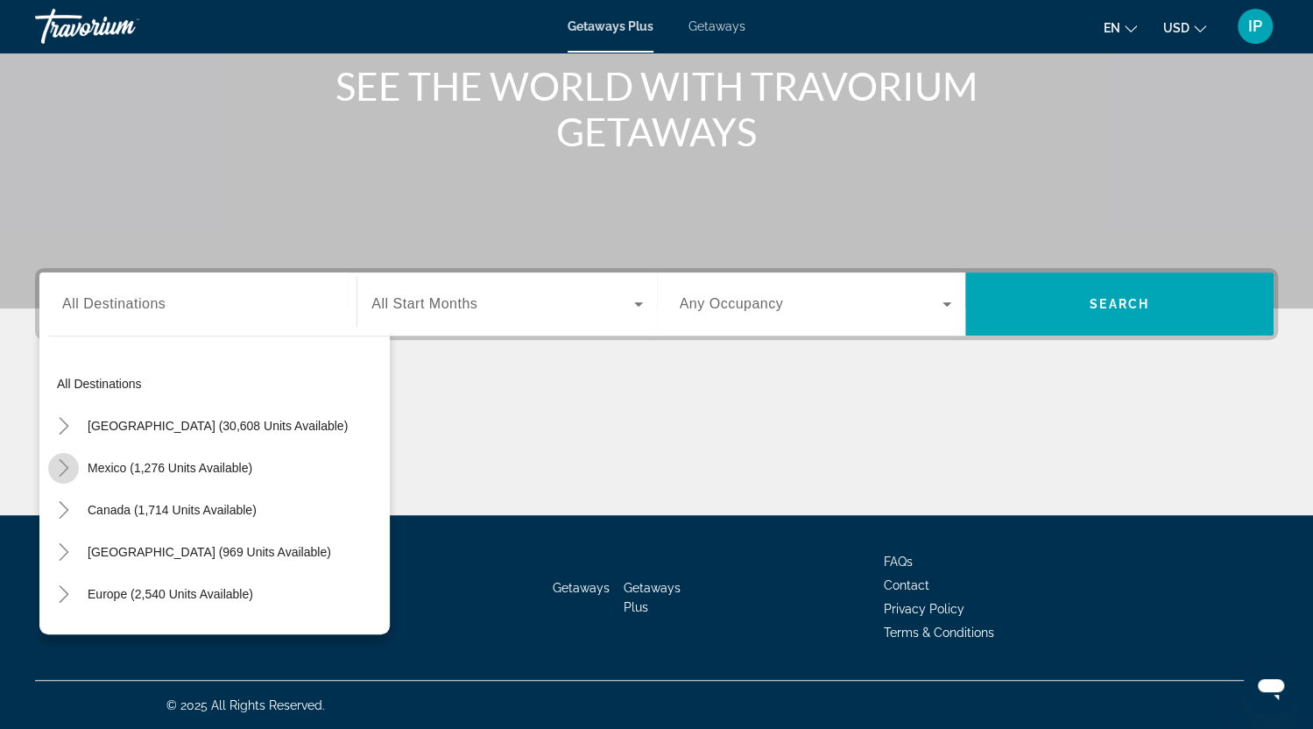
click at [66, 467] on icon "Toggle Mexico (1,276 units available)" at bounding box center [64, 468] width 10 height 18
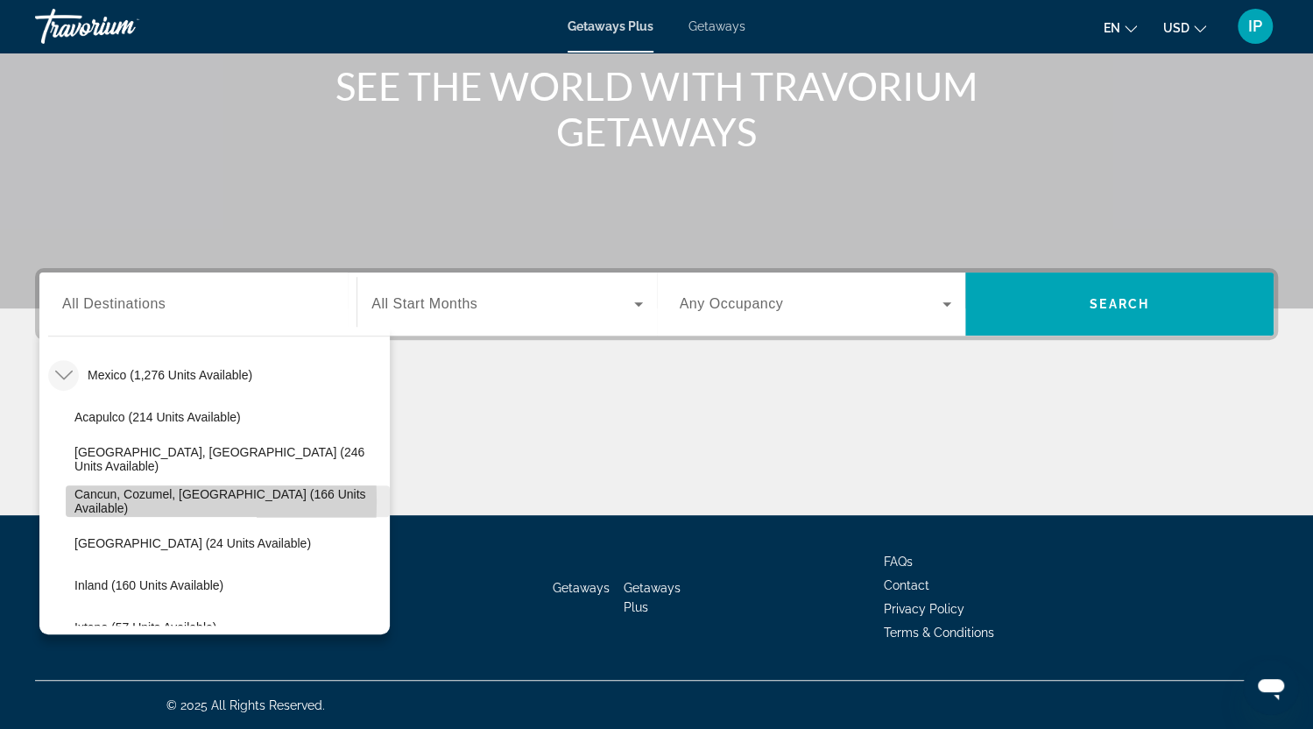
click at [94, 500] on span "Cancun, Cozumel, [GEOGRAPHIC_DATA] (166 units available)" at bounding box center [227, 501] width 307 height 28
type input "**********"
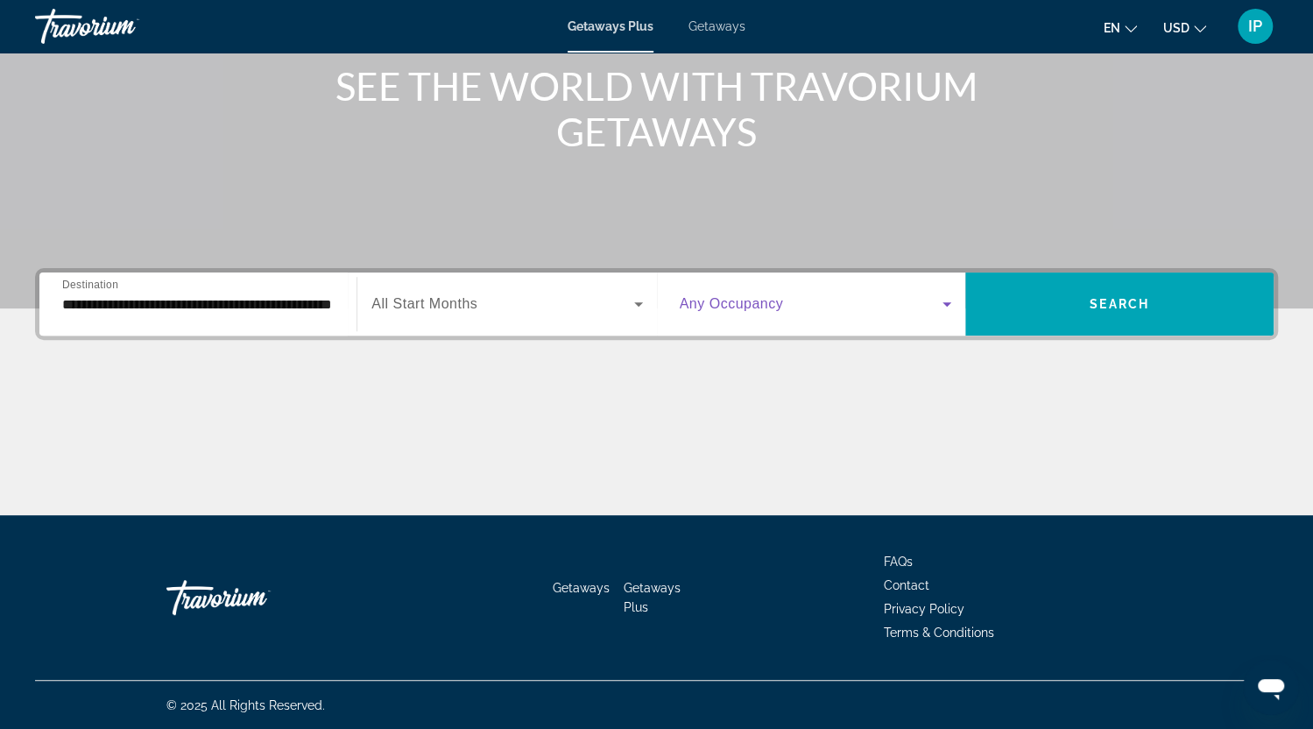
click at [942, 304] on icon "Search widget" at bounding box center [947, 304] width 21 height 21
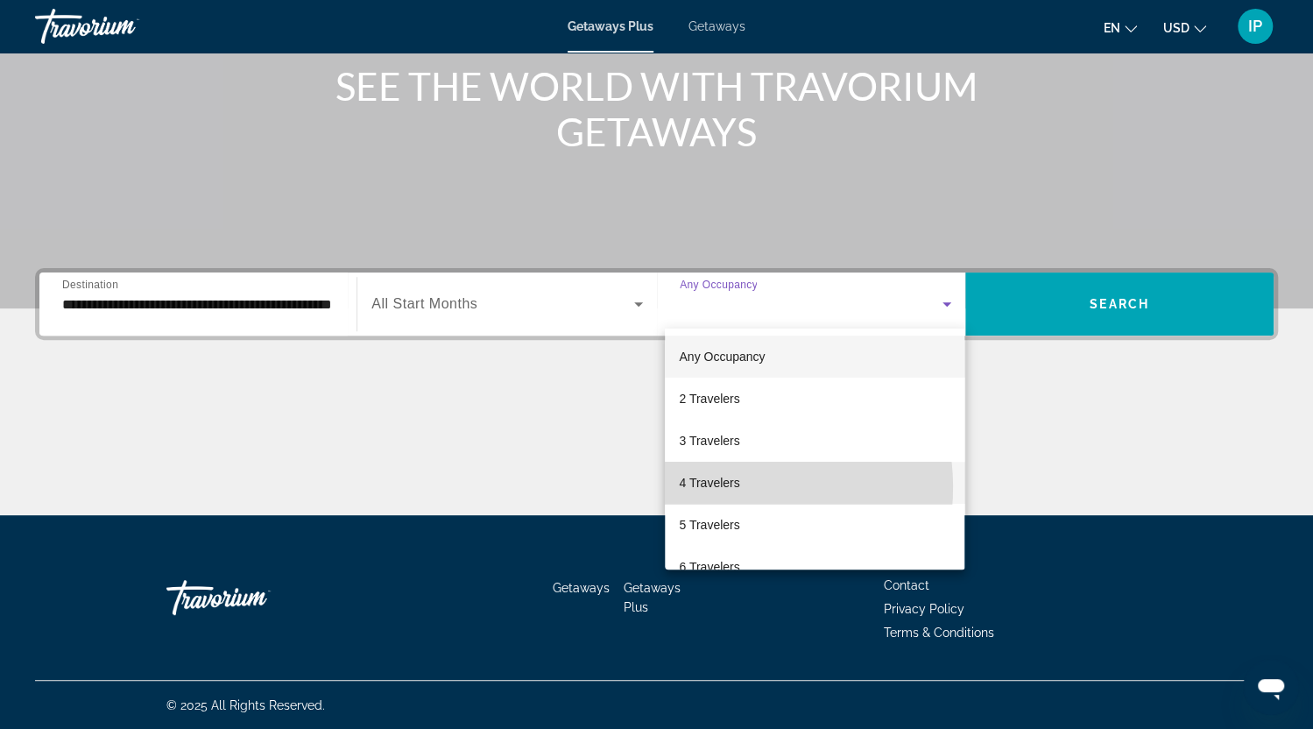
click at [726, 487] on span "4 Travelers" at bounding box center [709, 482] width 60 height 21
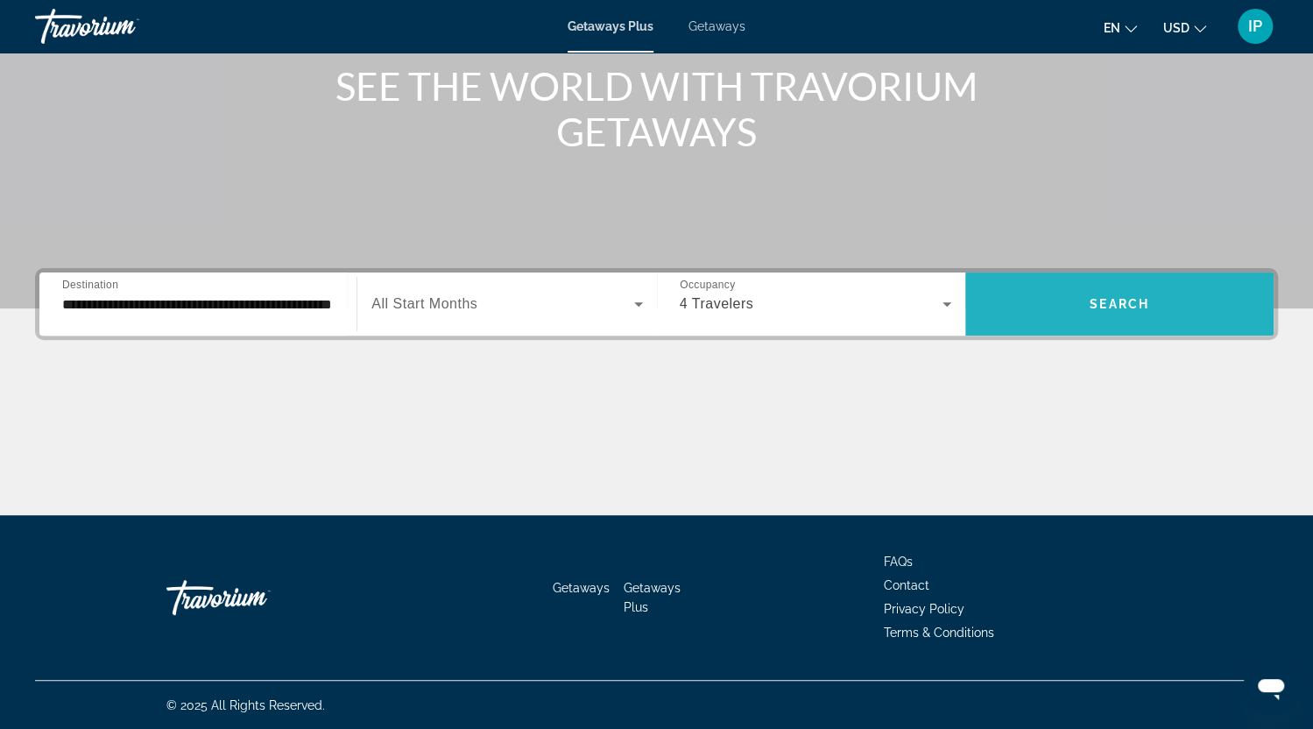
click at [1163, 303] on span "Search widget" at bounding box center [1120, 304] width 308 height 42
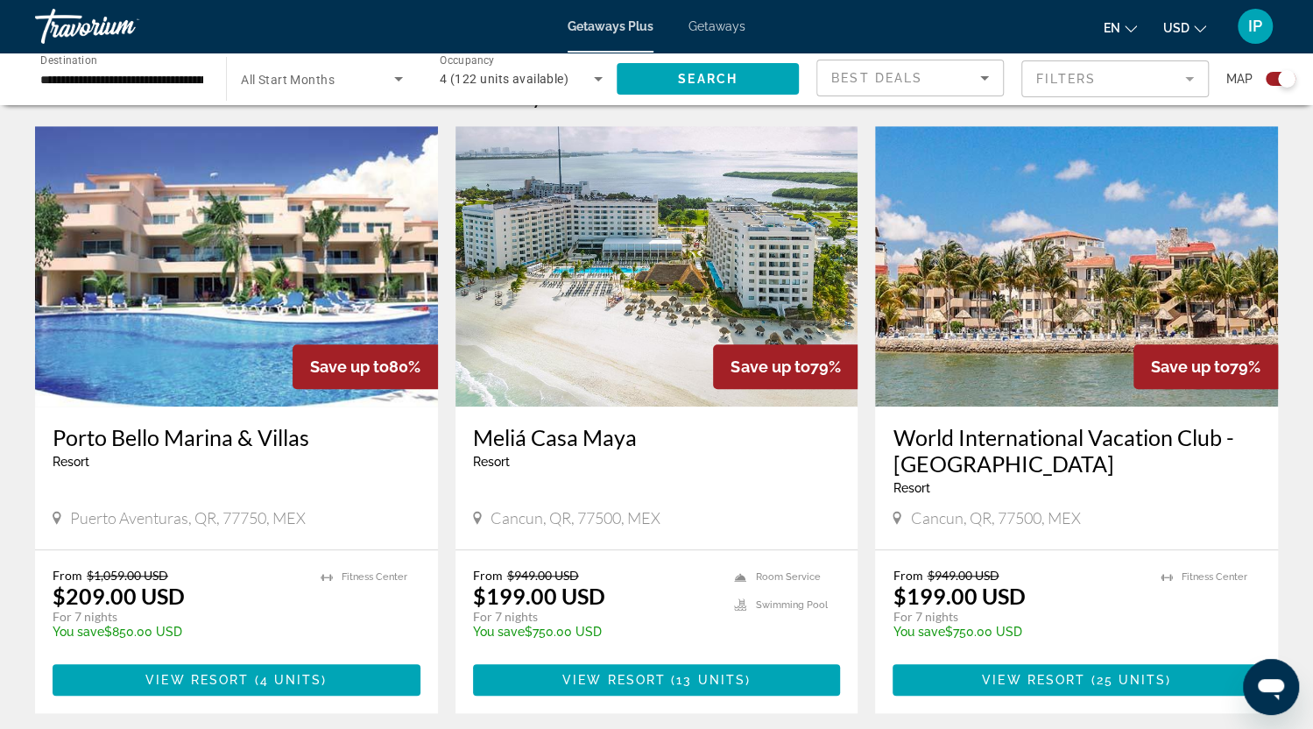
scroll to position [607, 0]
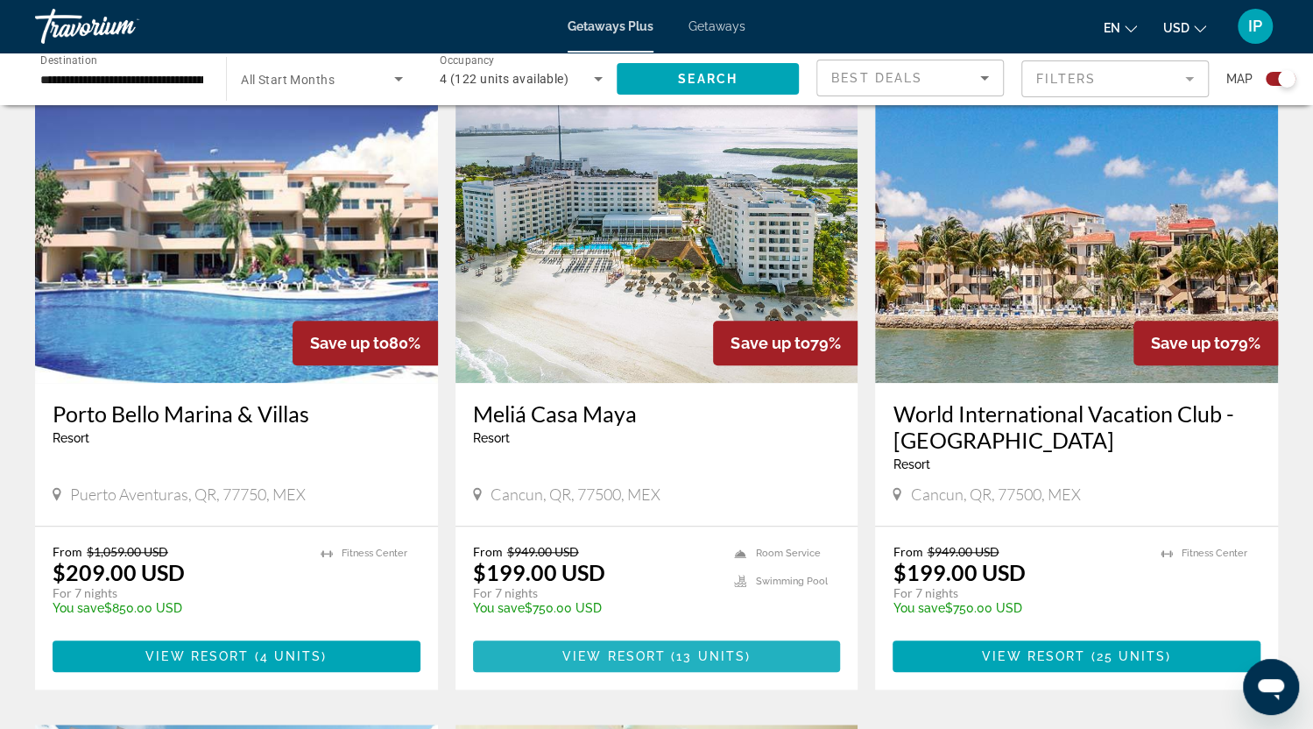
click at [695, 653] on span "13 units" at bounding box center [710, 656] width 69 height 14
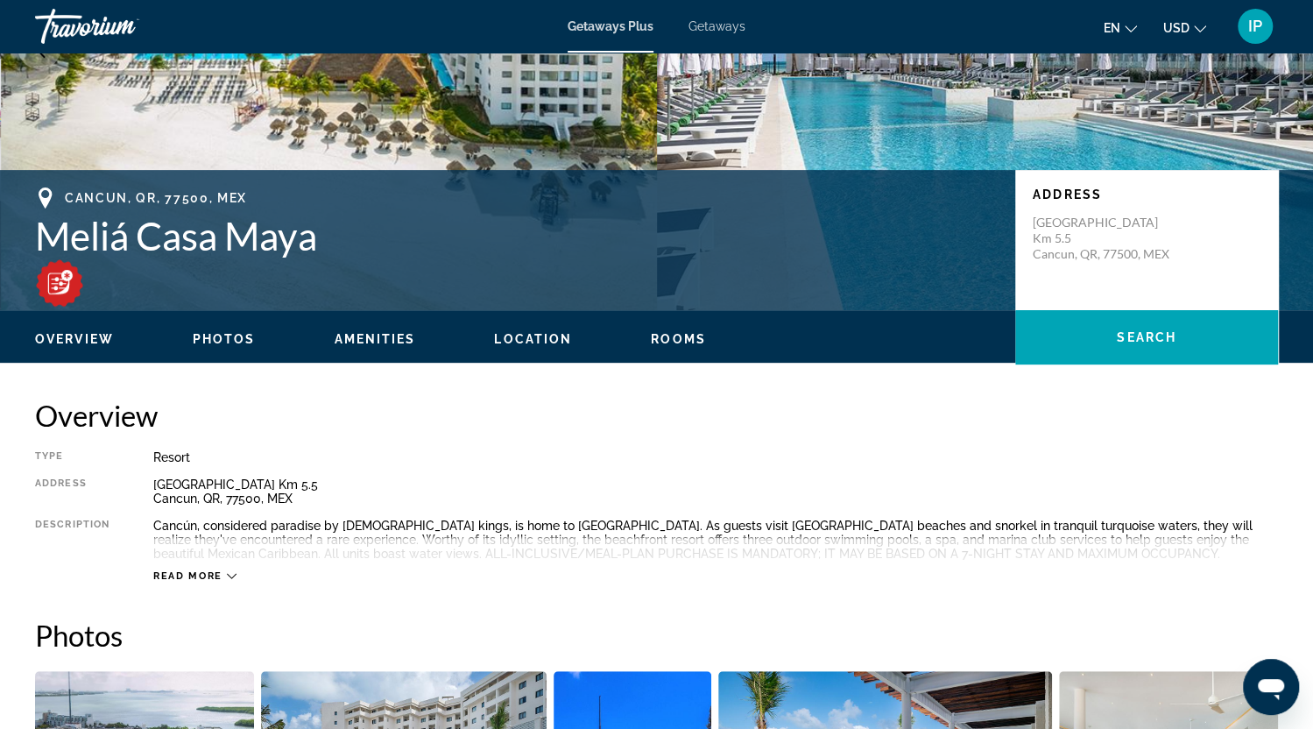
scroll to position [350, 0]
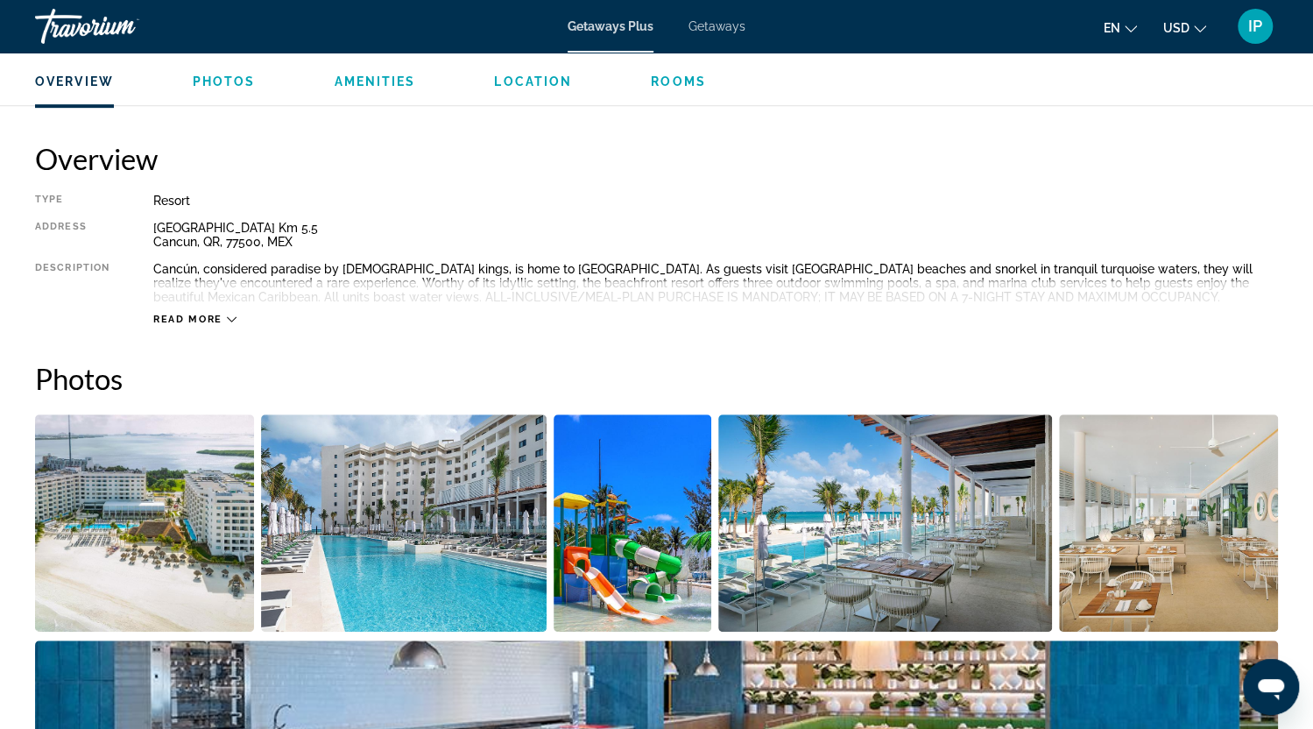
scroll to position [508, 0]
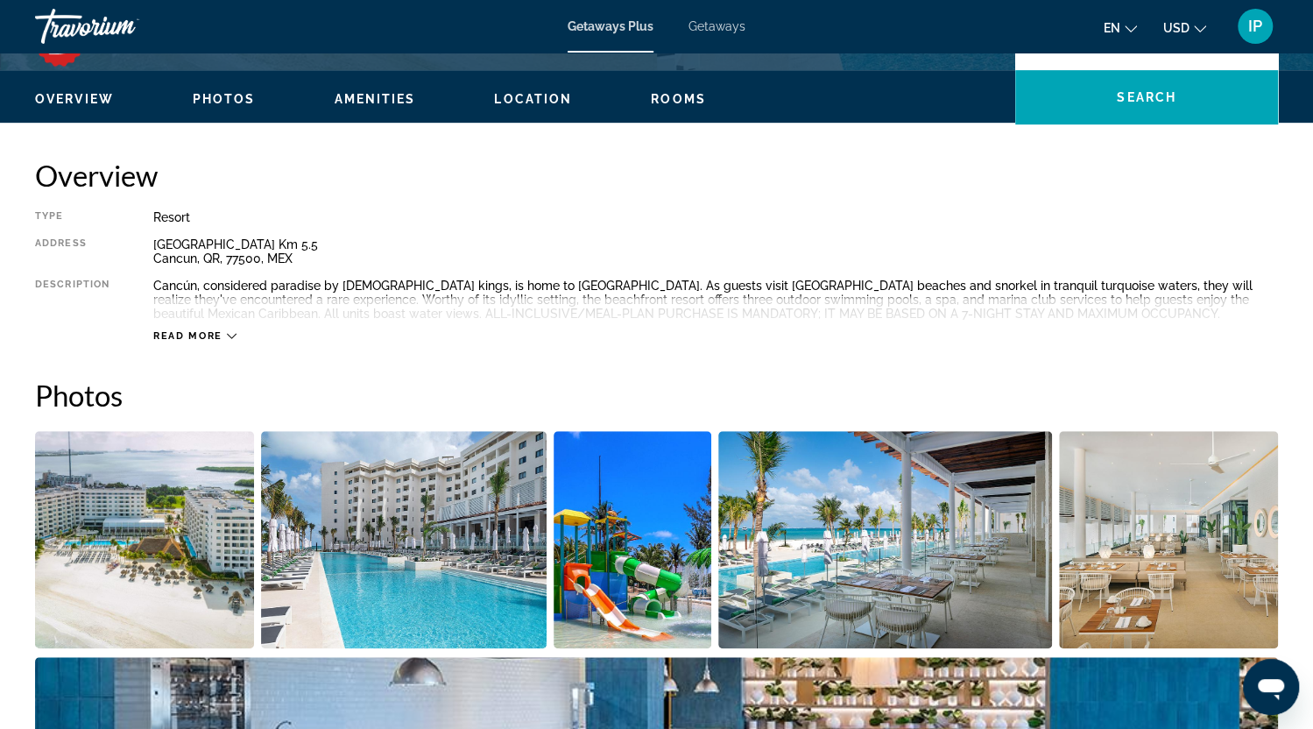
click at [889, 589] on img "Open full-screen image slider" at bounding box center [885, 539] width 333 height 217
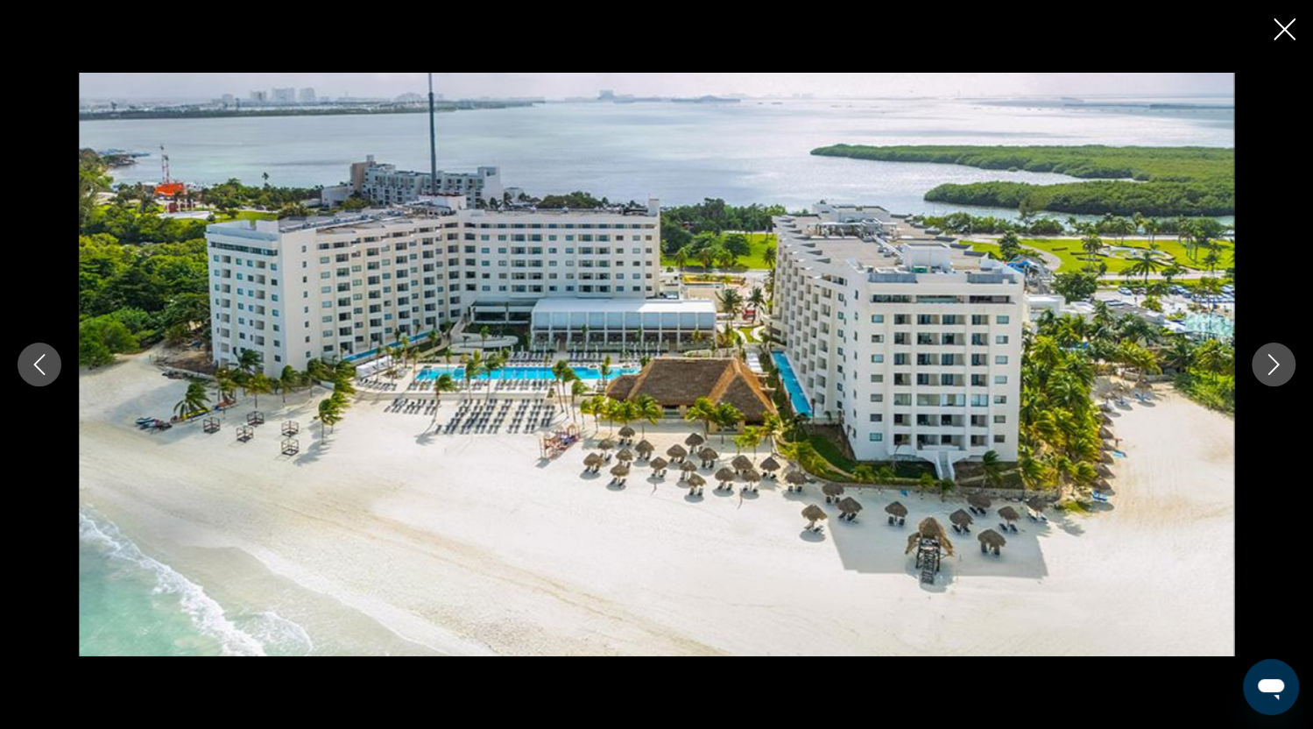
click at [1274, 374] on icon "Next image" at bounding box center [1274, 364] width 21 height 21
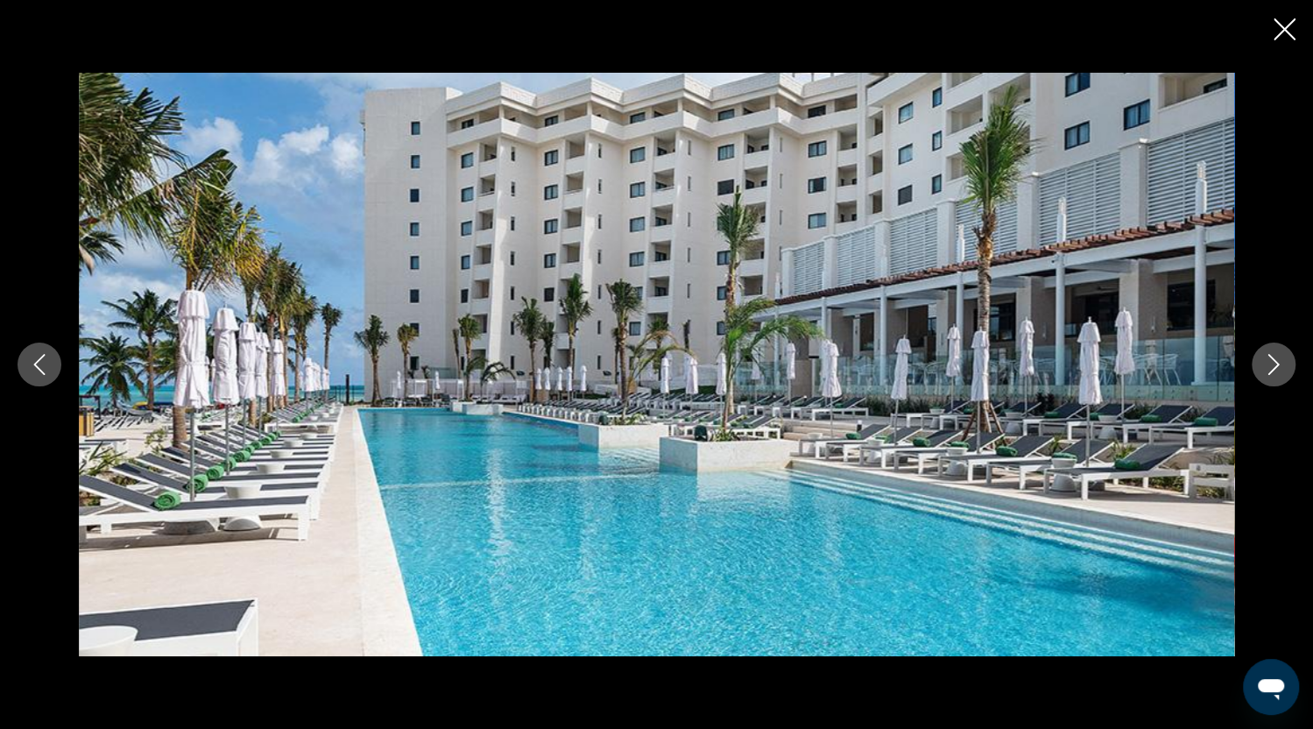
click at [1273, 376] on button "Next image" at bounding box center [1274, 365] width 44 height 44
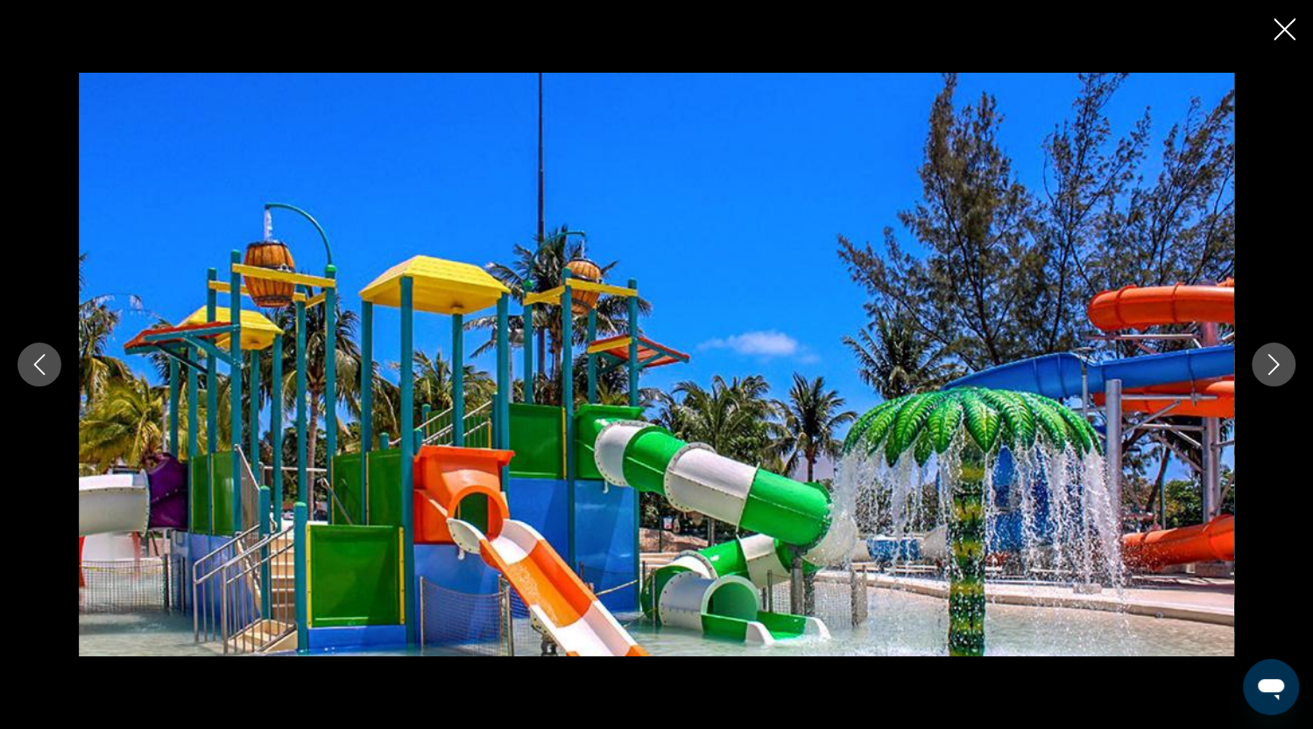
click at [1273, 376] on button "Next image" at bounding box center [1274, 365] width 44 height 44
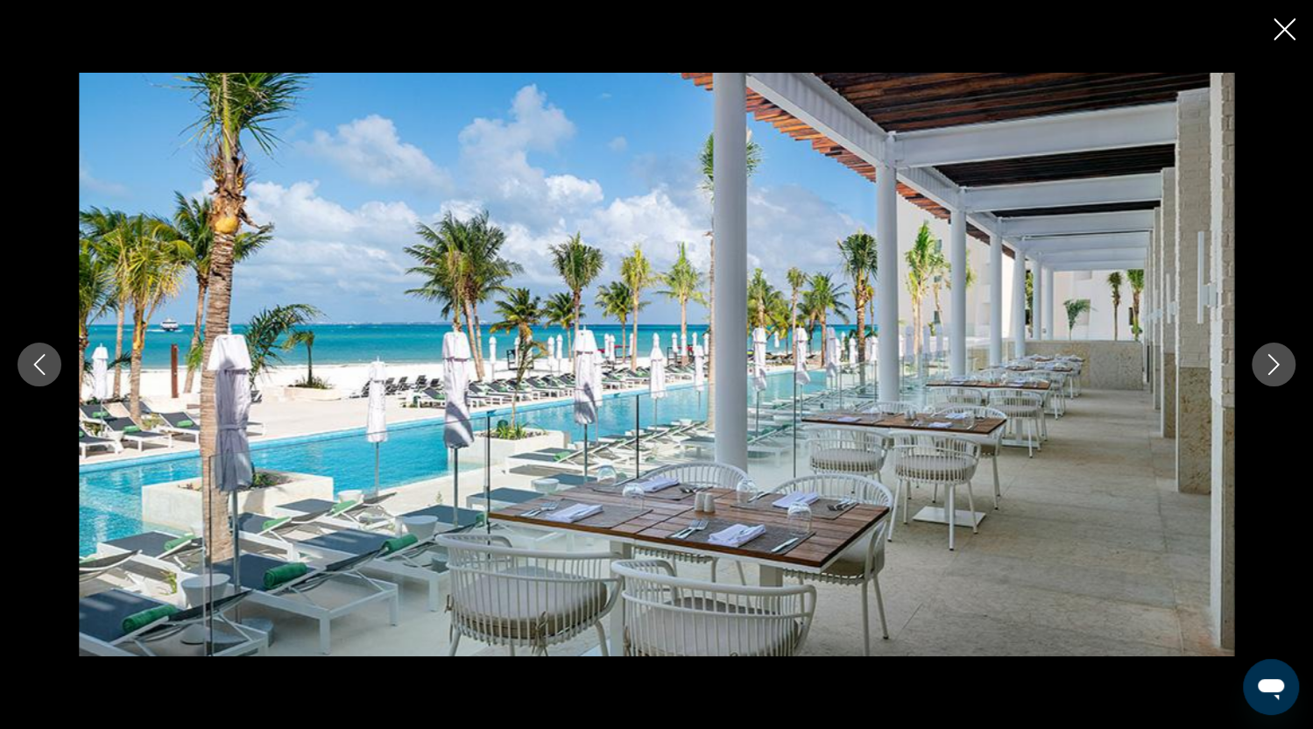
click at [1273, 376] on button "Next image" at bounding box center [1274, 365] width 44 height 44
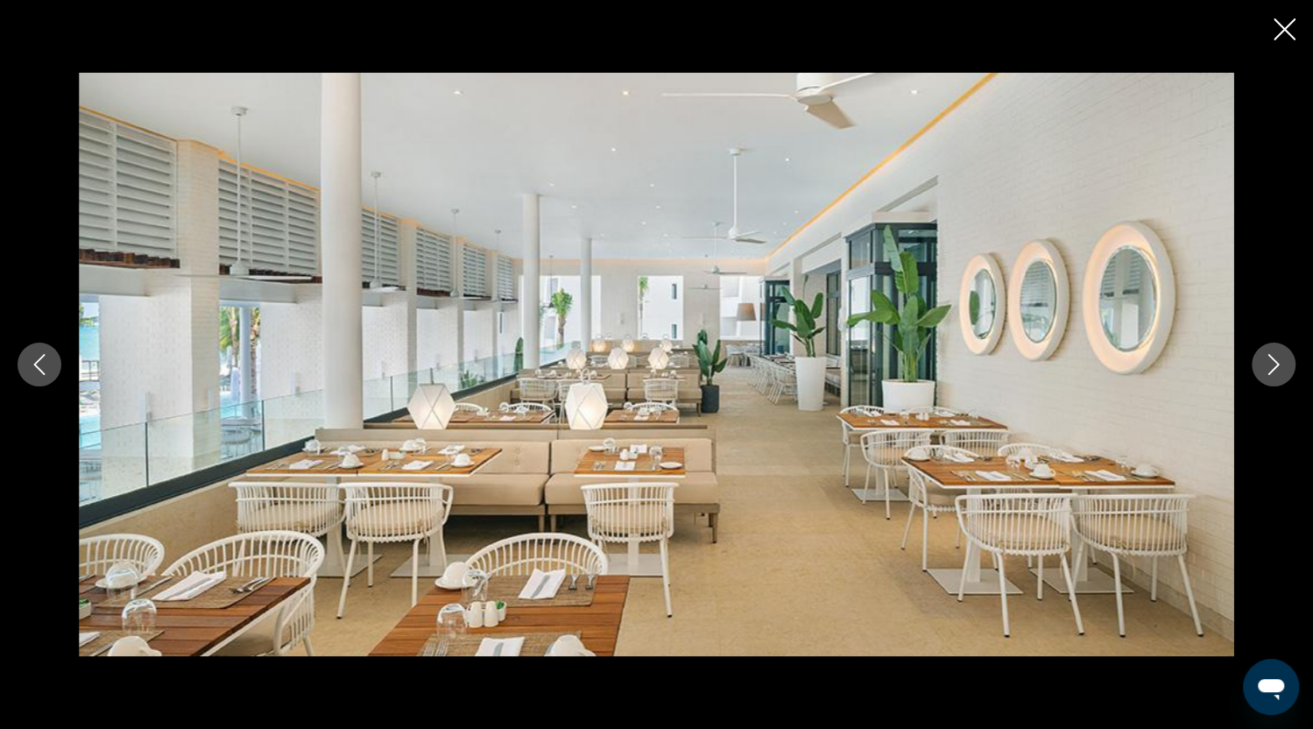
click at [1273, 376] on button "Next image" at bounding box center [1274, 365] width 44 height 44
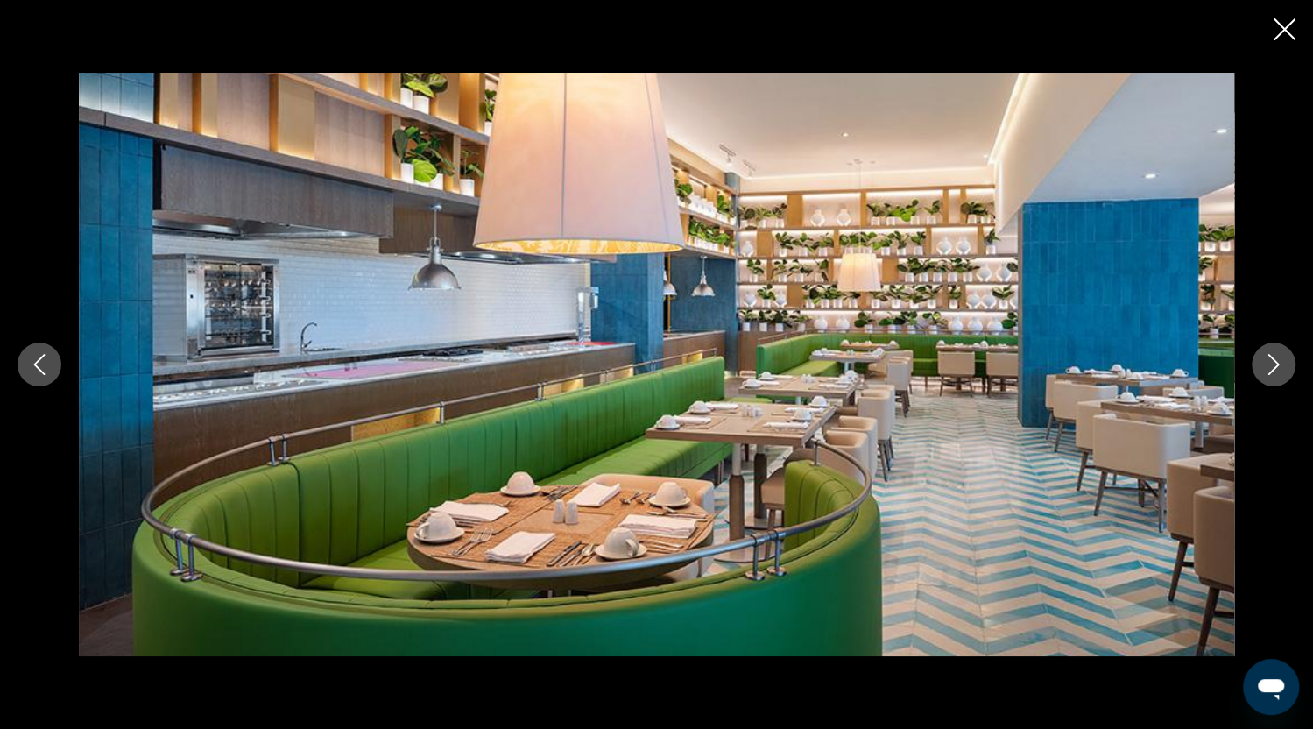
click at [1276, 381] on button "Next image" at bounding box center [1274, 365] width 44 height 44
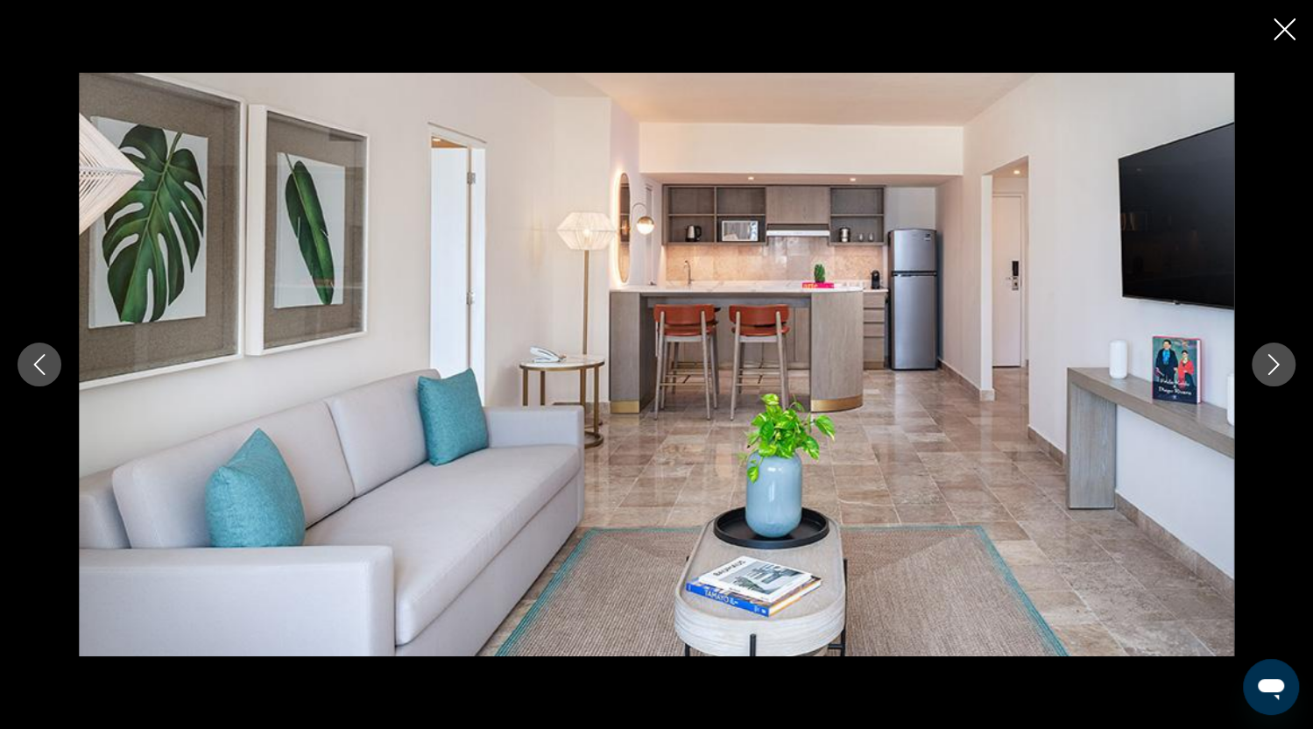
click at [1278, 382] on button "Next image" at bounding box center [1274, 365] width 44 height 44
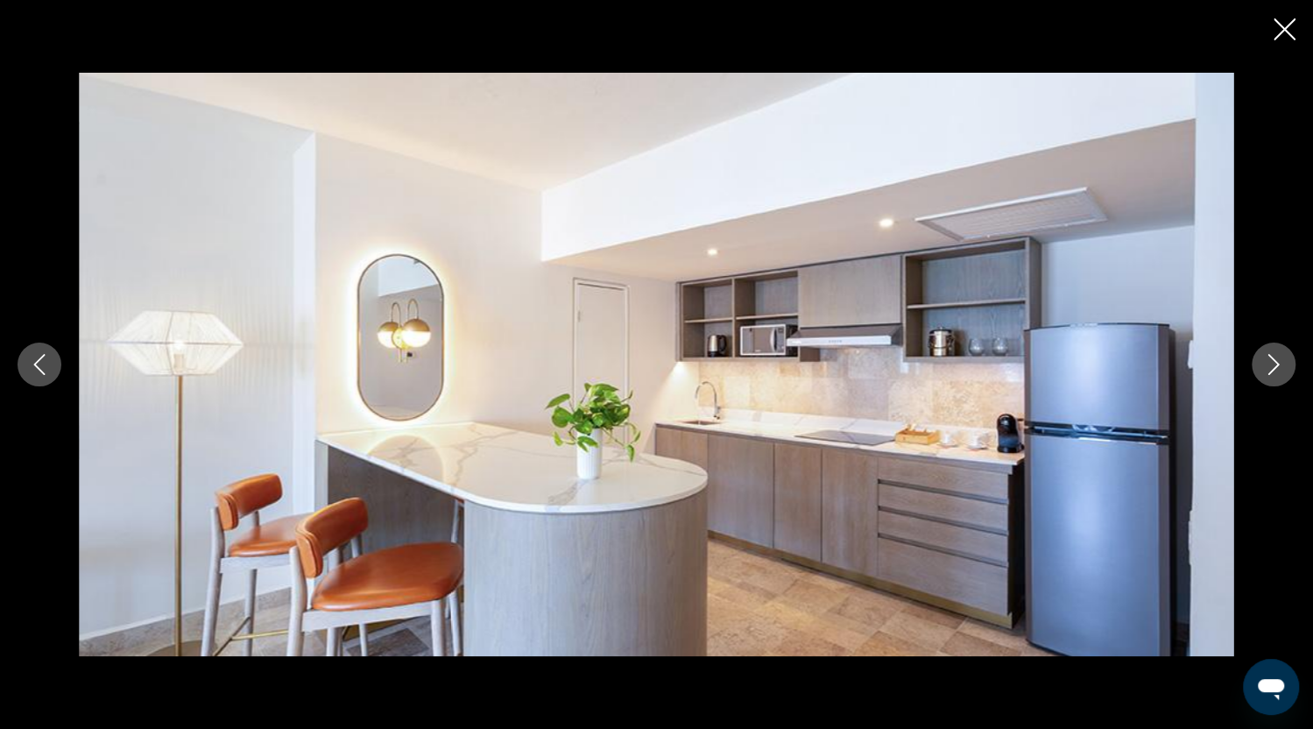
click at [1278, 387] on div "prev next" at bounding box center [656, 365] width 1313 height 584
click at [1274, 368] on icon "Next image" at bounding box center [1274, 364] width 11 height 21
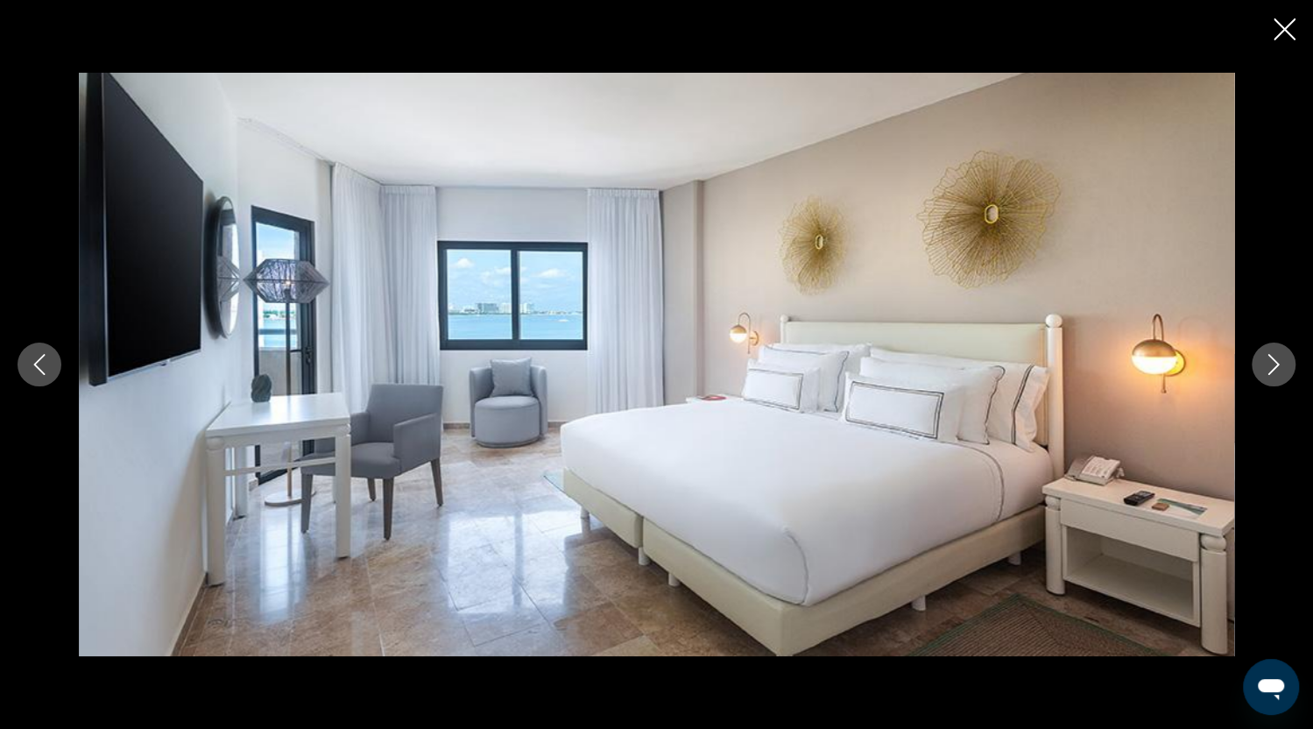
click at [1274, 368] on icon "Next image" at bounding box center [1274, 364] width 11 height 21
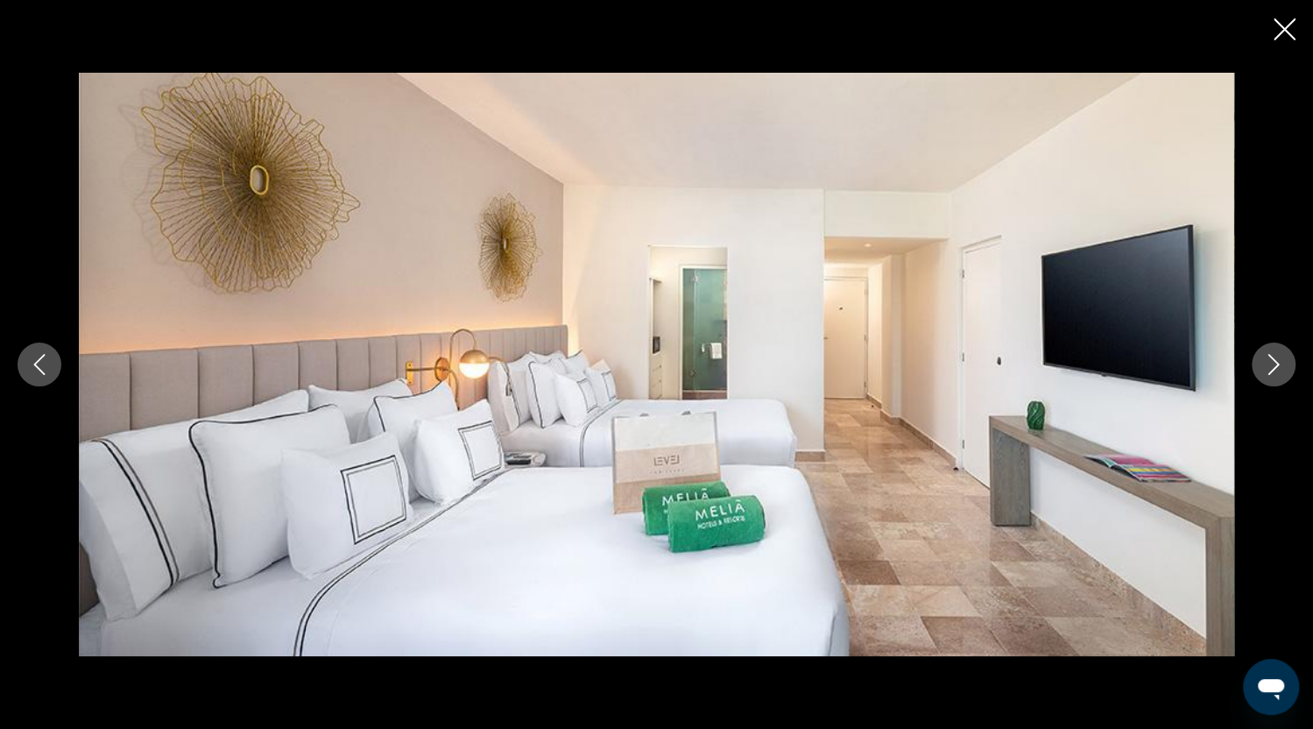
scroll to position [128, 0]
